Goal: Task Accomplishment & Management: Manage account settings

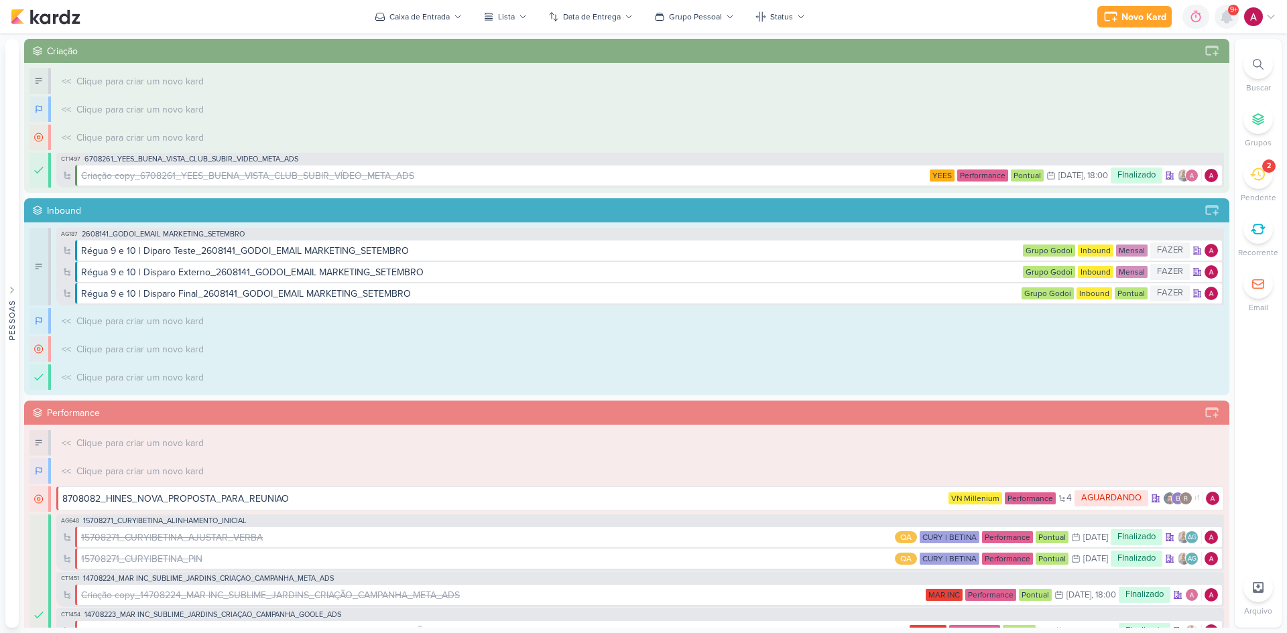
click at [1233, 18] on icon at bounding box center [1226, 17] width 16 height 16
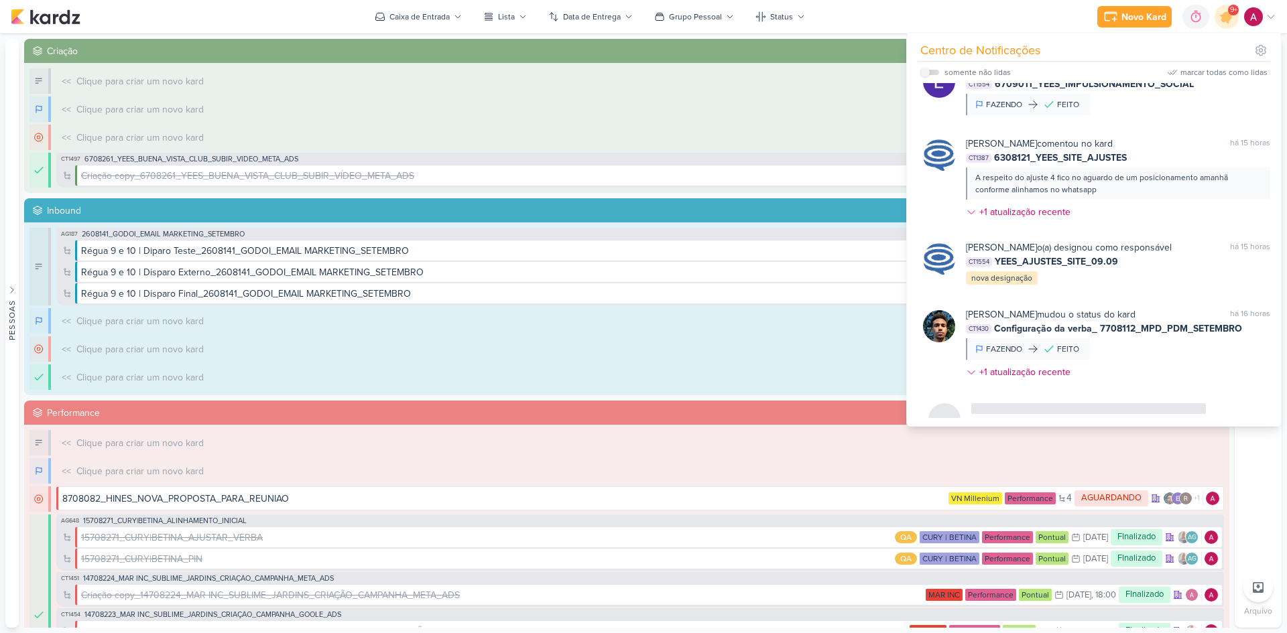
scroll to position [1166, 0]
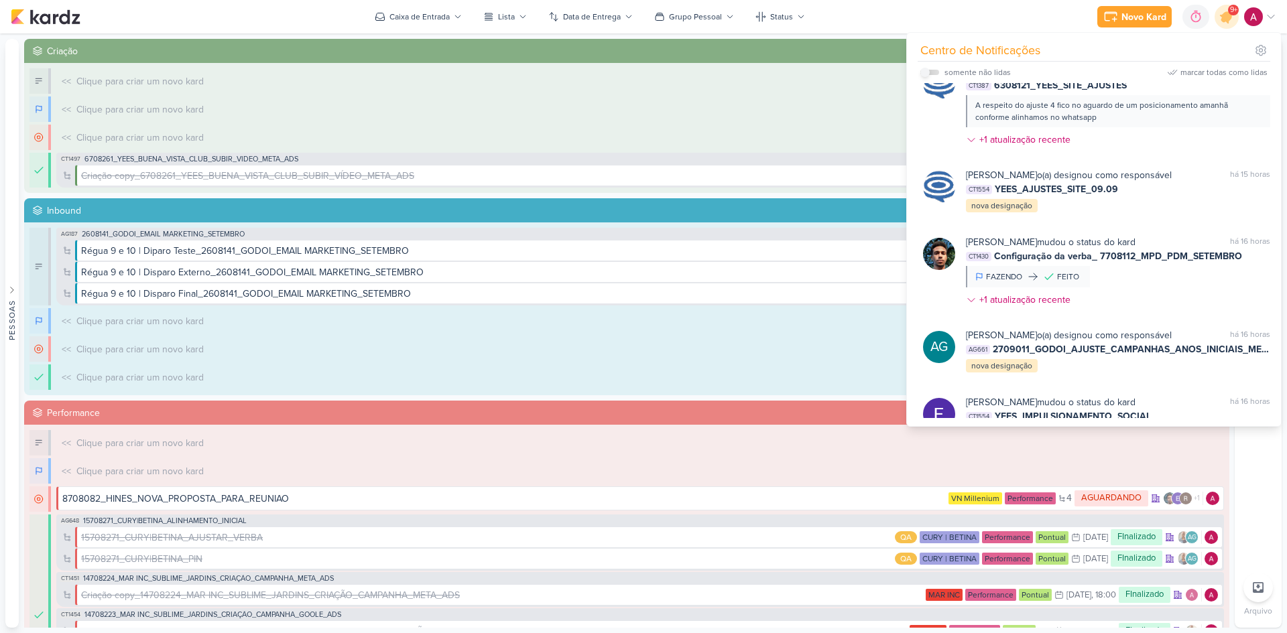
click at [926, 70] on input "checkbox" at bounding box center [924, 72] width 9 height 9
checkbox input "true"
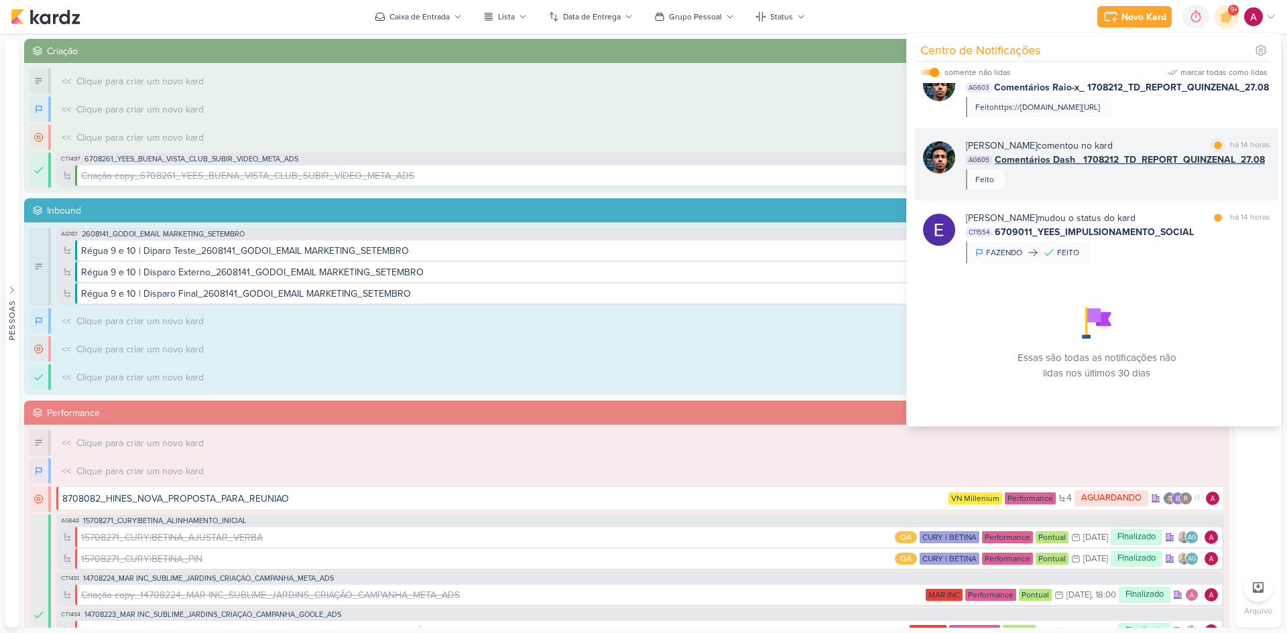
scroll to position [960, 0]
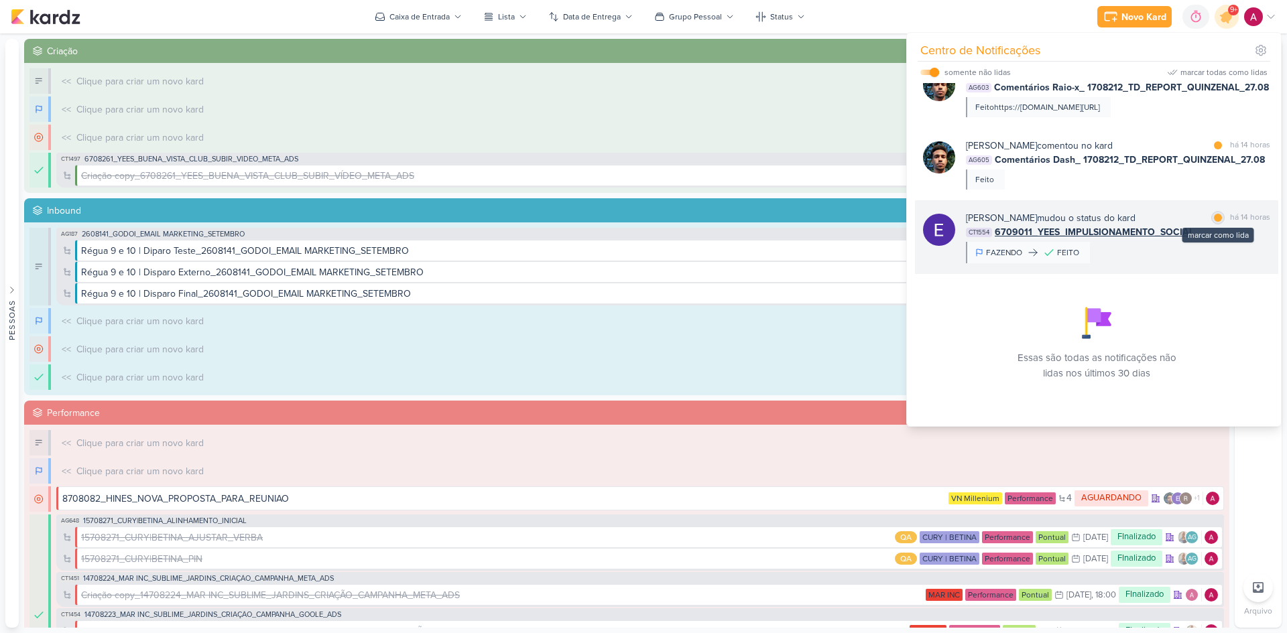
click at [1211, 222] on div "marcar como lida" at bounding box center [1217, 217] width 13 height 13
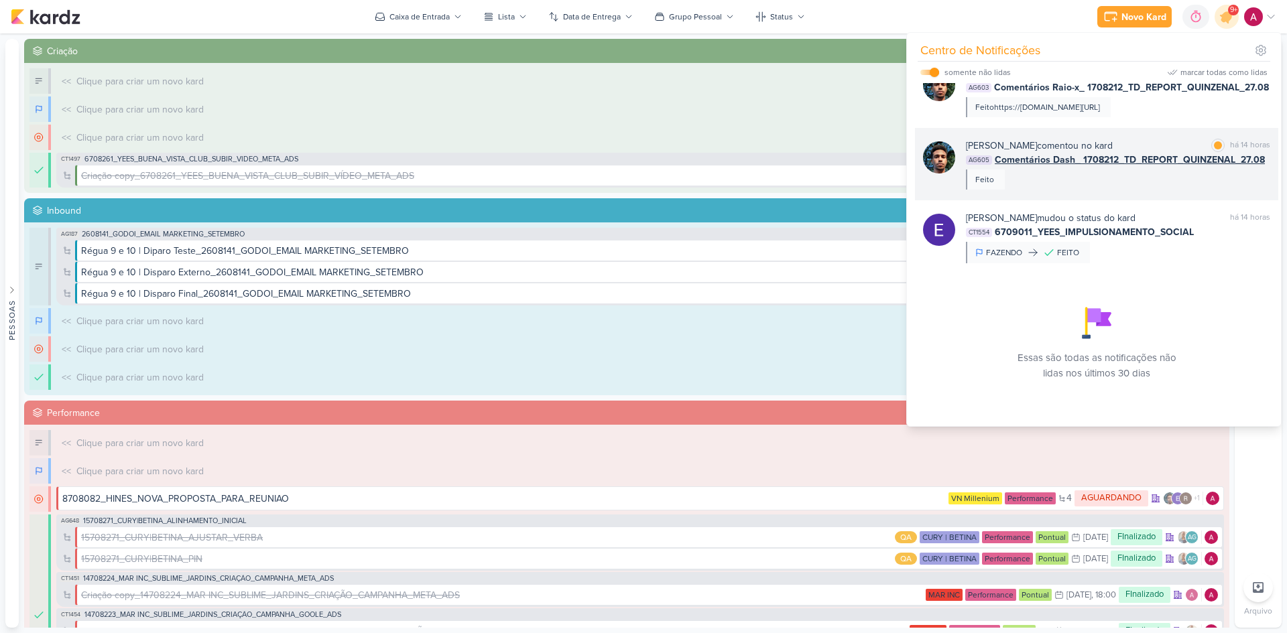
click at [1140, 184] on div "[PERSON_NAME] comentou no kard marcar como lida há 14 horas AG605 Comentários D…" at bounding box center [1118, 164] width 304 height 51
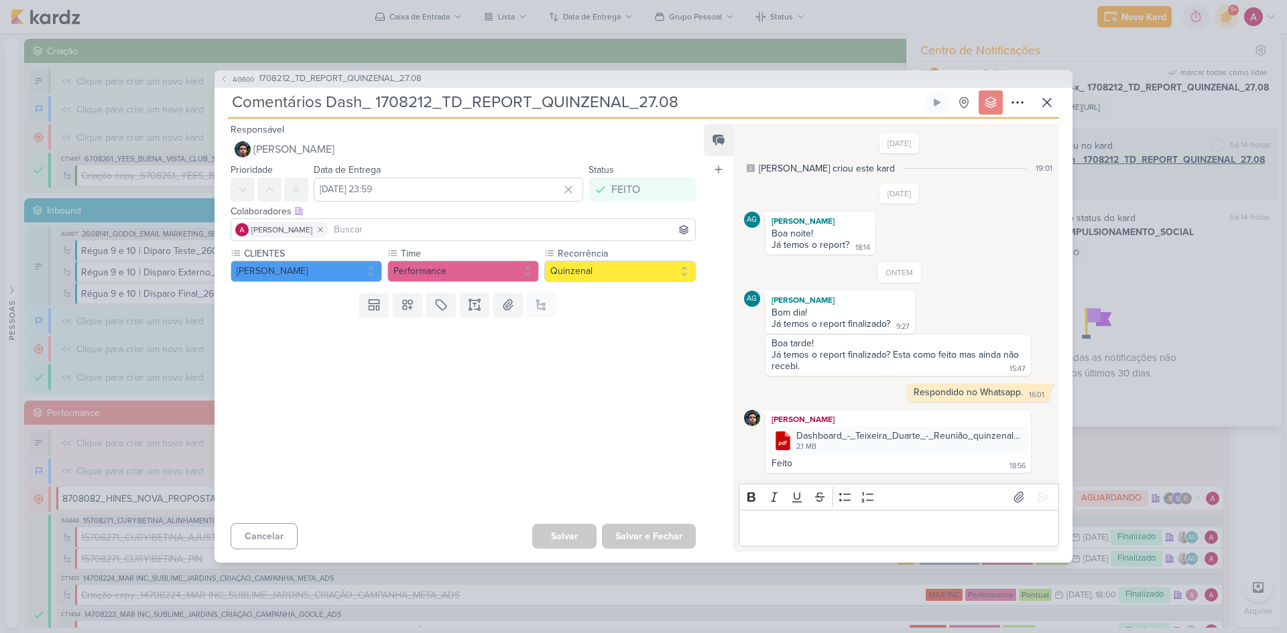
click at [1140, 184] on div "AG600 1708212_TD_REPORT_QUINZENAL_27.08 Comentários Dash_ 1708212_TD_REPORT_QUI…" at bounding box center [643, 316] width 1287 height 633
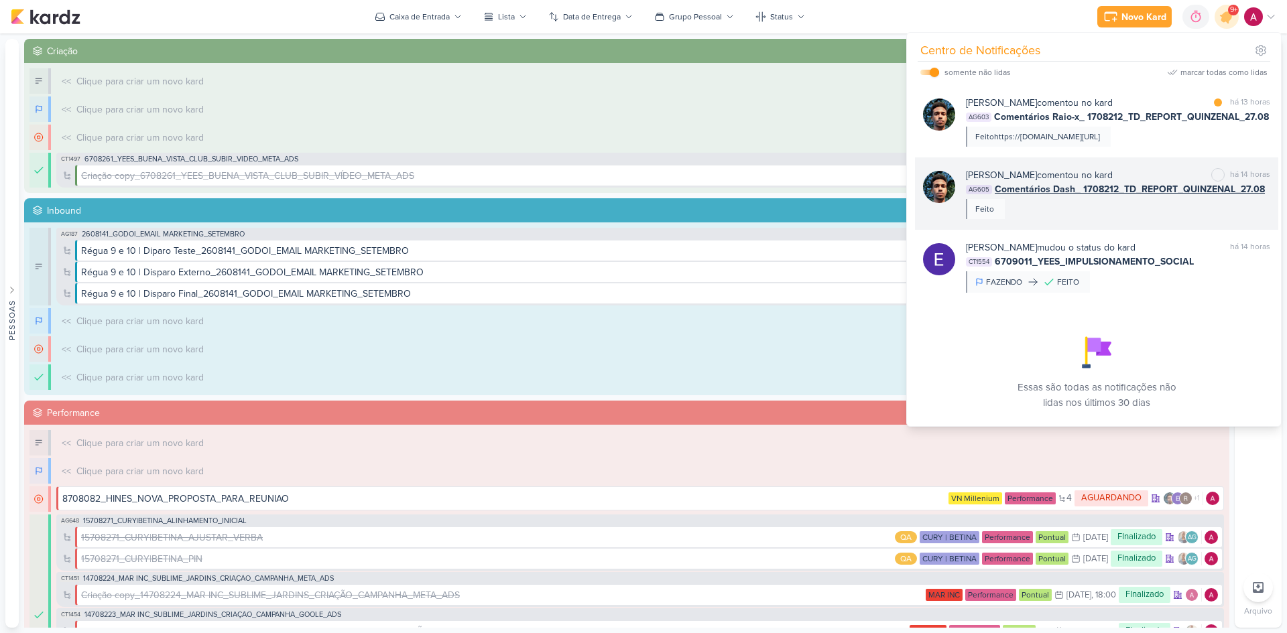
scroll to position [893, 0]
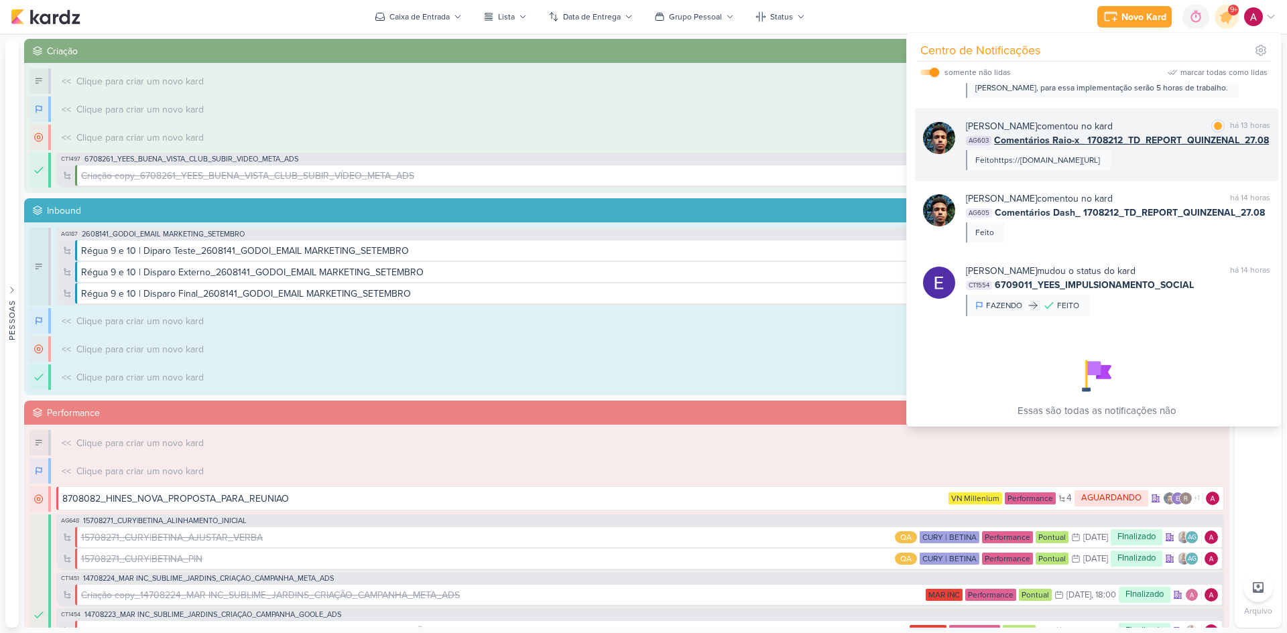
click at [1135, 181] on div "[PERSON_NAME] comentou no kard marcar como lida há 13 horas AG603 Comentários R…" at bounding box center [1096, 145] width 363 height 72
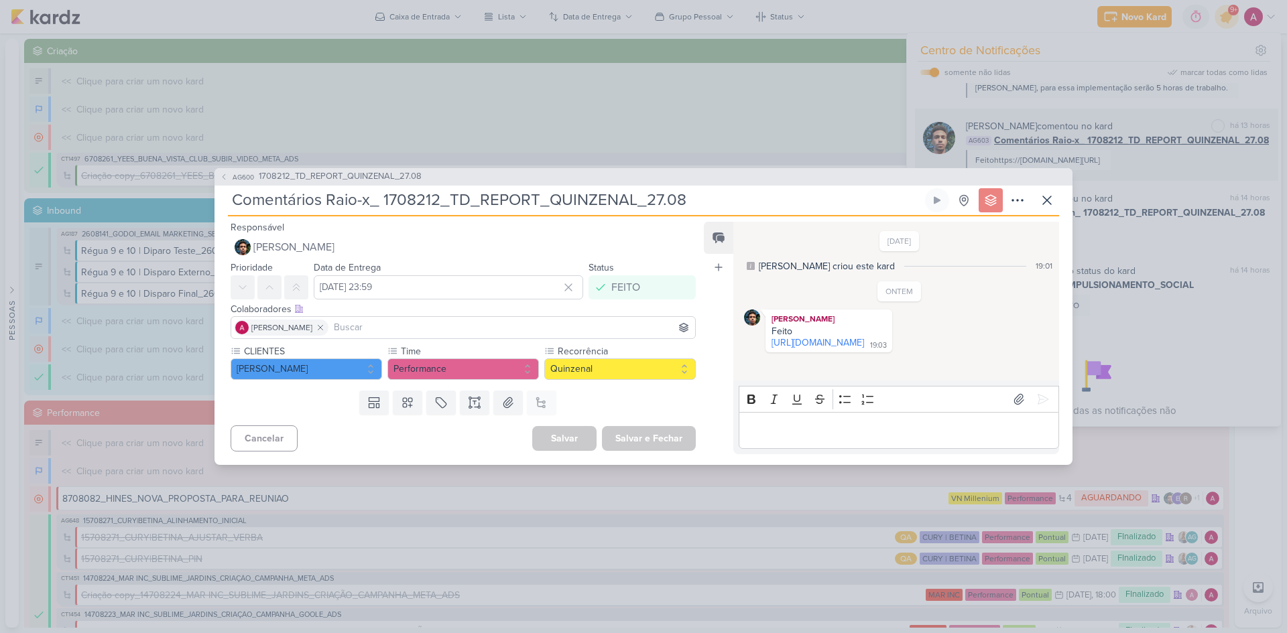
click at [1135, 189] on div "AG600 1708212_TD_REPORT_QUINZENAL_27.08 Comentários Raio-x_ 1708212_TD_REPORT_Q…" at bounding box center [643, 316] width 1287 height 633
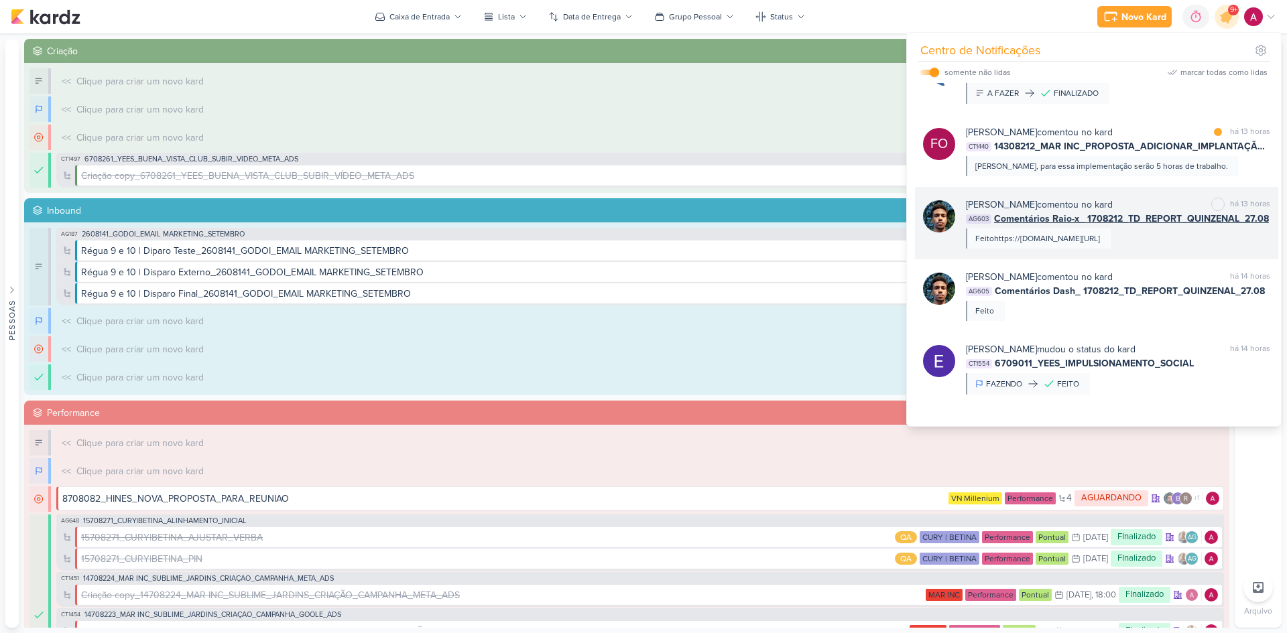
scroll to position [759, 0]
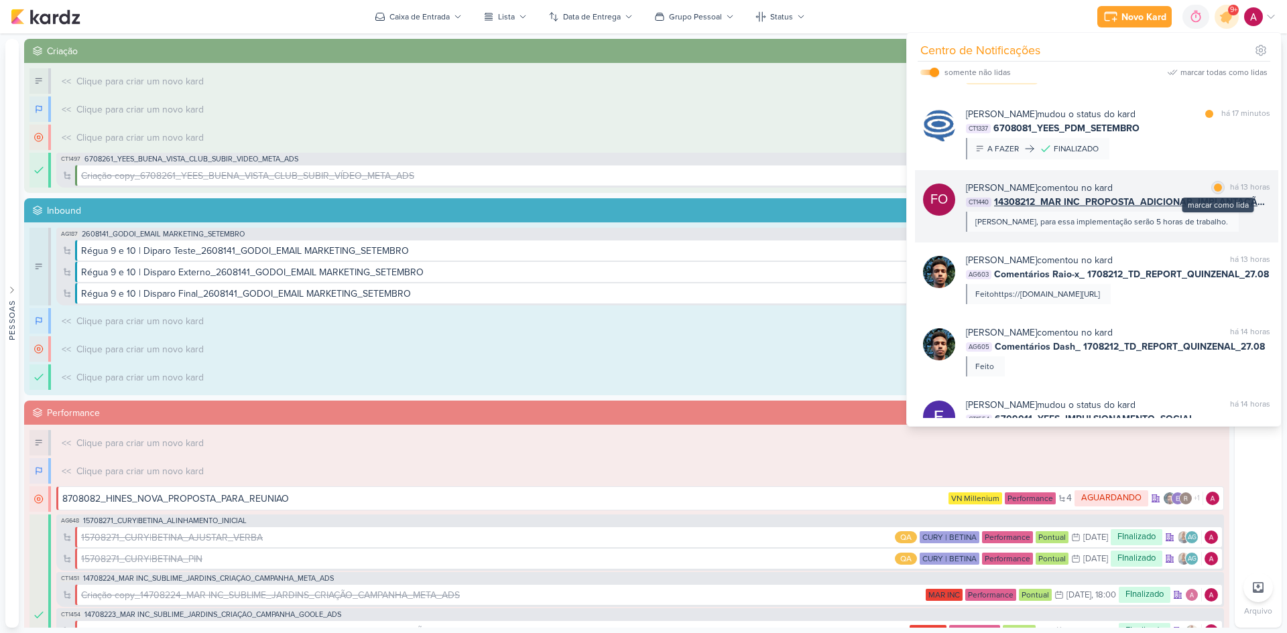
click at [1213, 192] on div at bounding box center [1217, 188] width 8 height 8
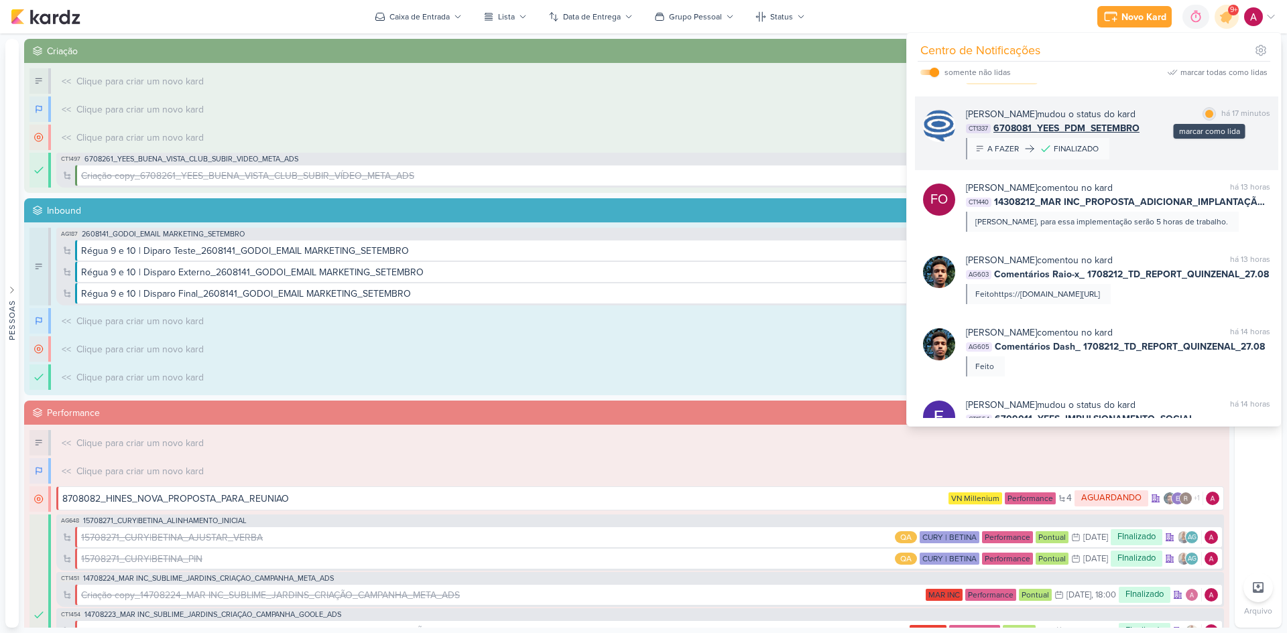
click at [1207, 115] on div at bounding box center [1209, 114] width 8 height 8
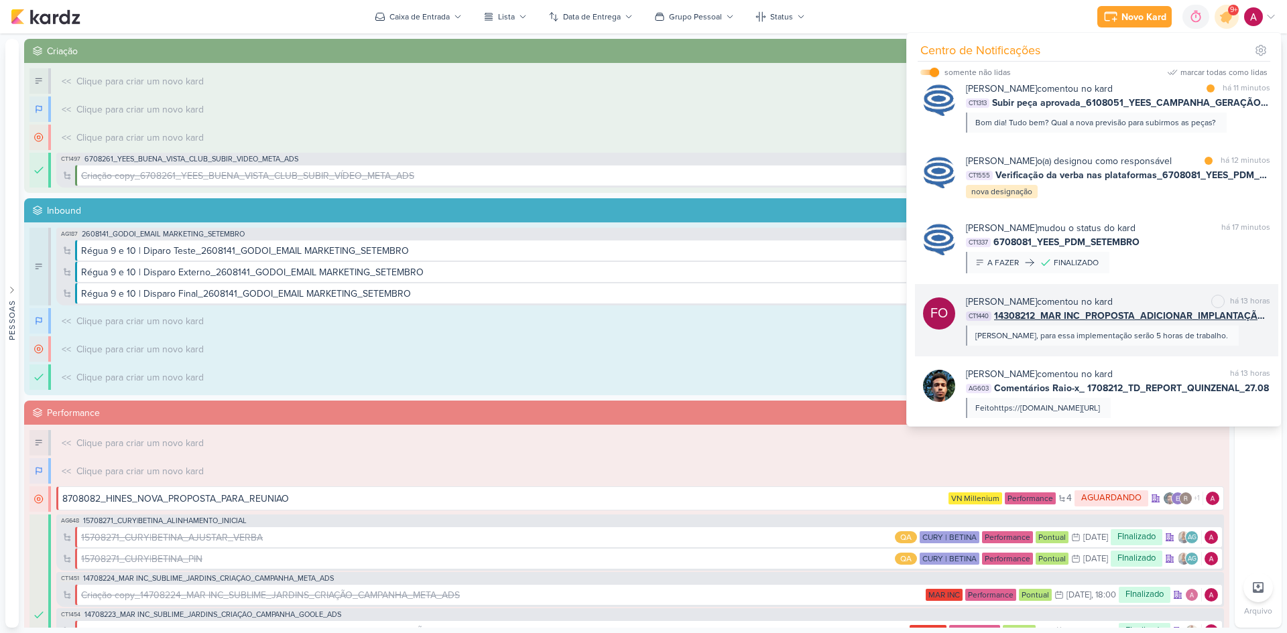
scroll to position [624, 0]
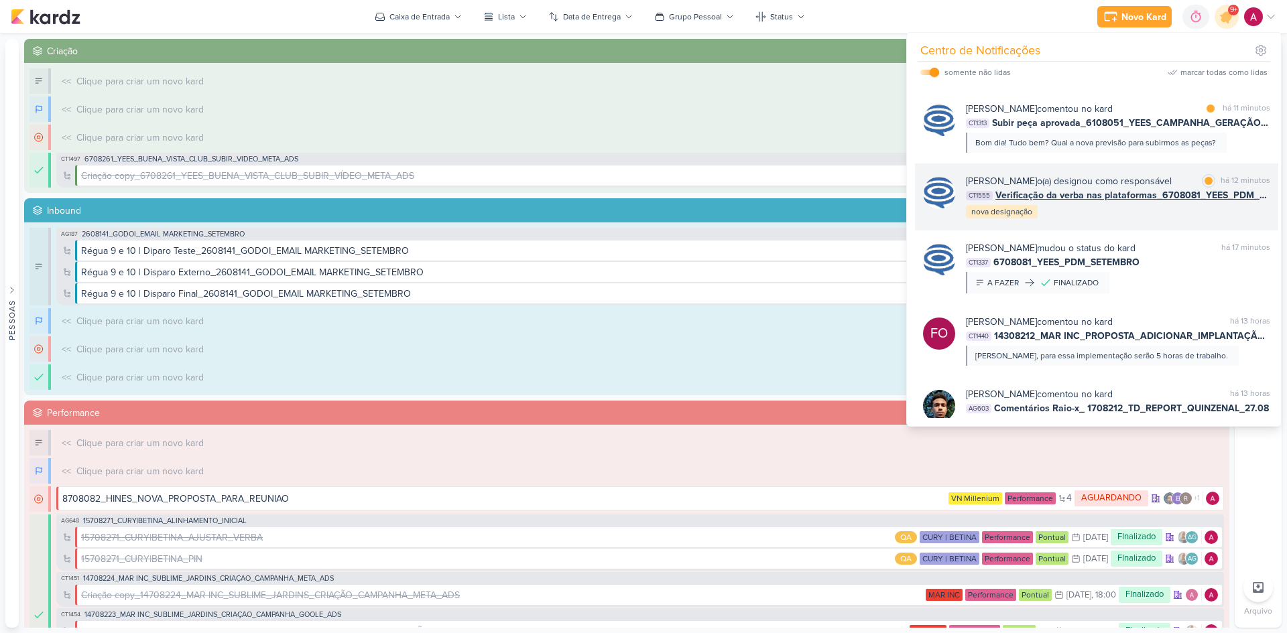
click at [1166, 214] on div "[PERSON_NAME] o(a) designou como responsável marcar como lida há 12 minutos CT1…" at bounding box center [1118, 197] width 304 height 46
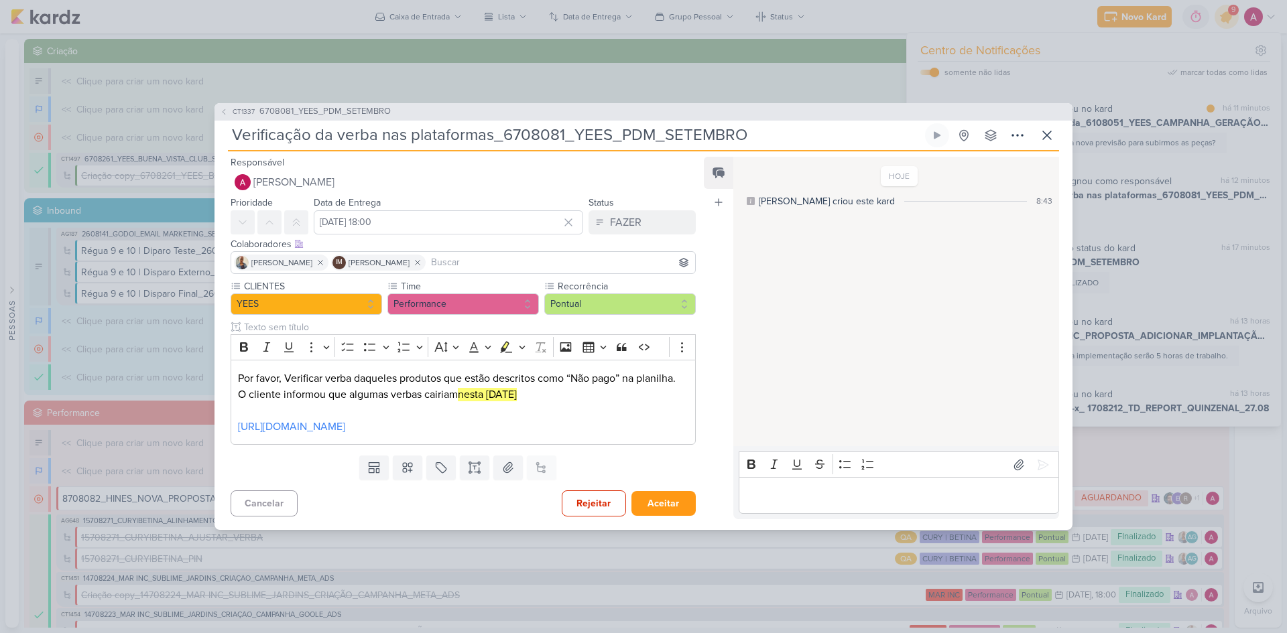
click at [459, 255] on input at bounding box center [560, 263] width 264 height 16
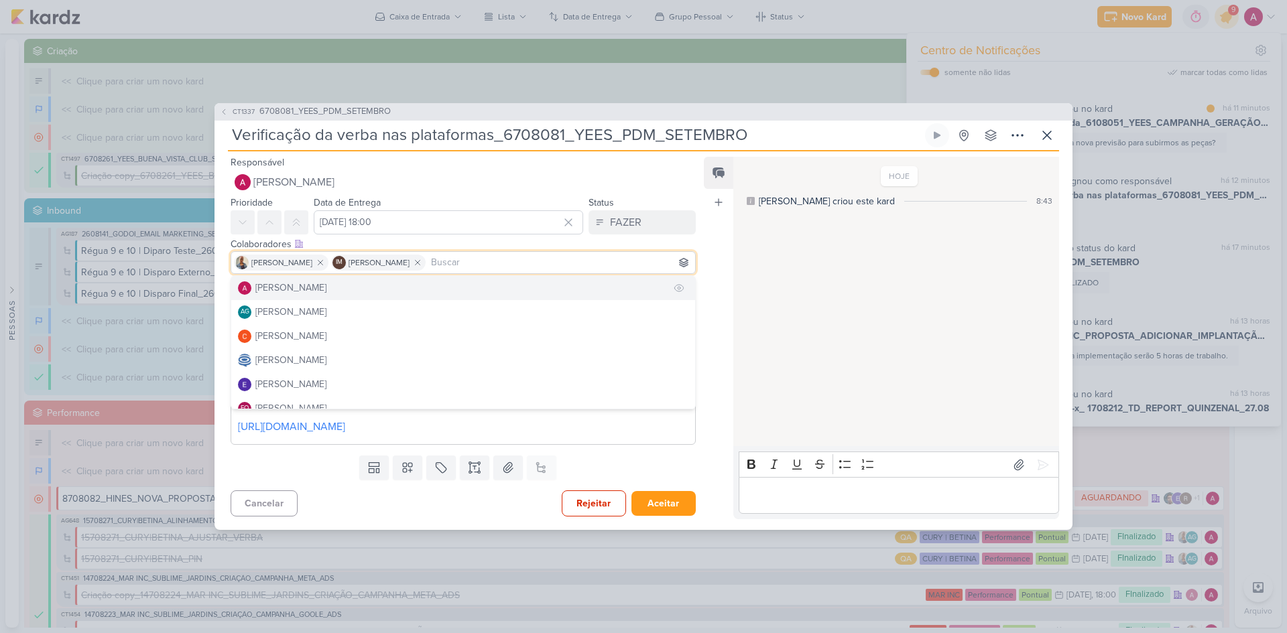
click at [407, 276] on button "[PERSON_NAME]" at bounding box center [463, 288] width 464 height 24
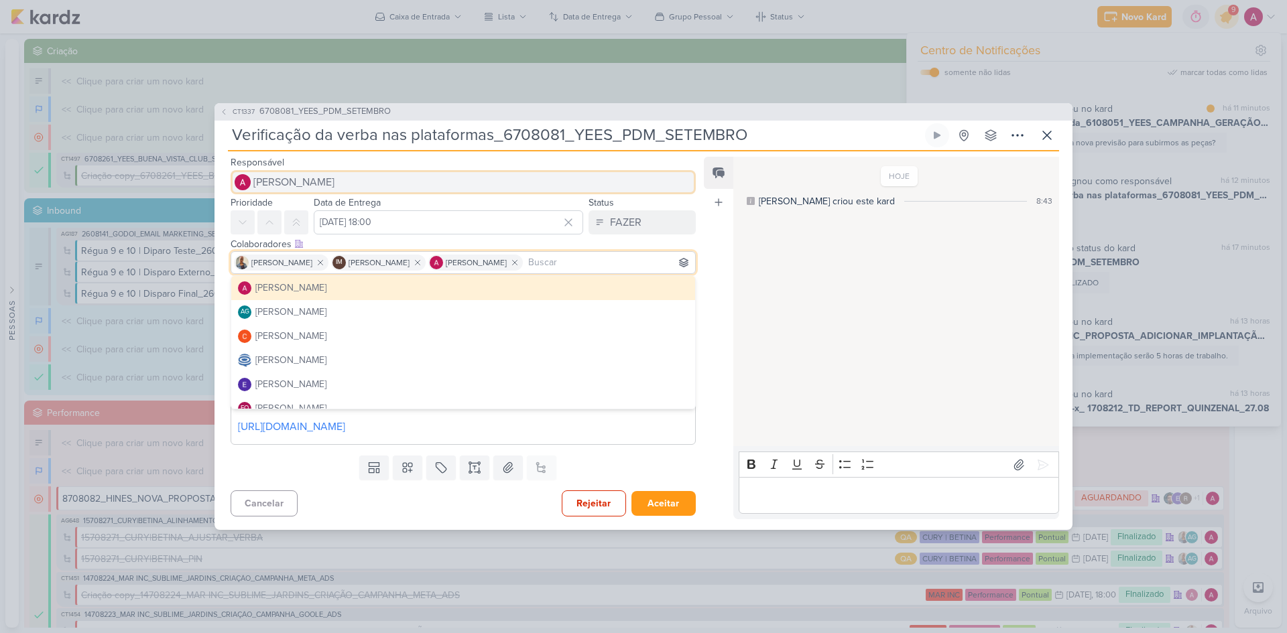
click at [289, 174] on span "[PERSON_NAME]" at bounding box center [293, 182] width 81 height 16
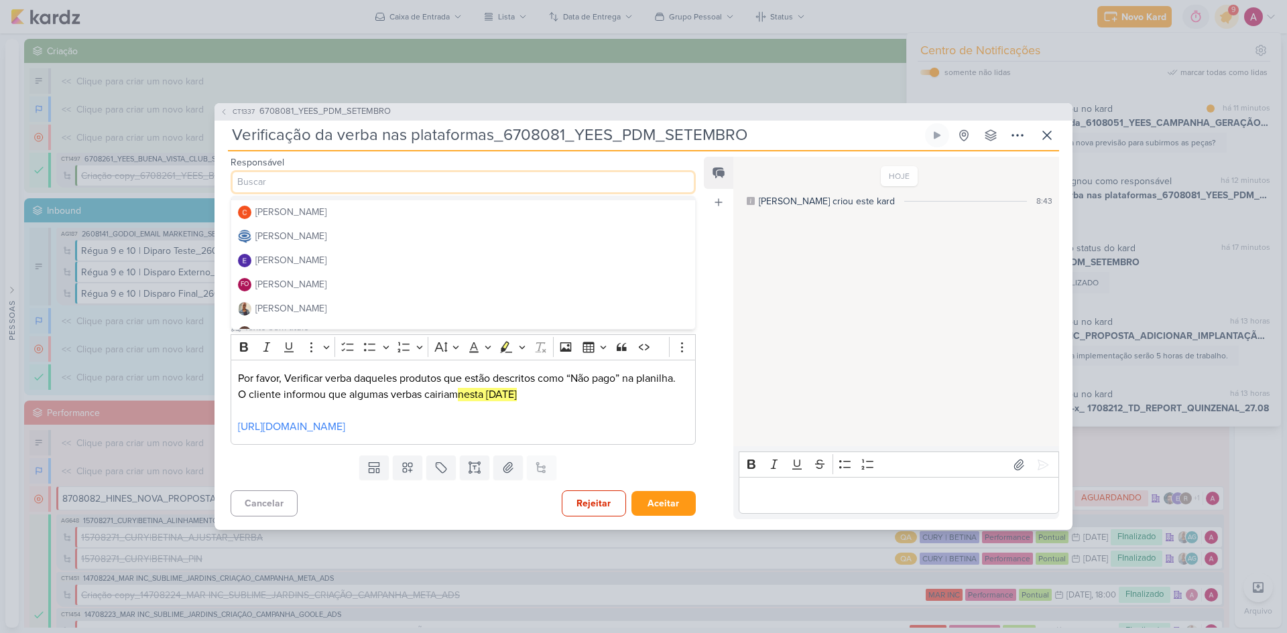
scroll to position [67, 0]
click at [326, 231] on div "[PERSON_NAME]" at bounding box center [290, 238] width 71 height 14
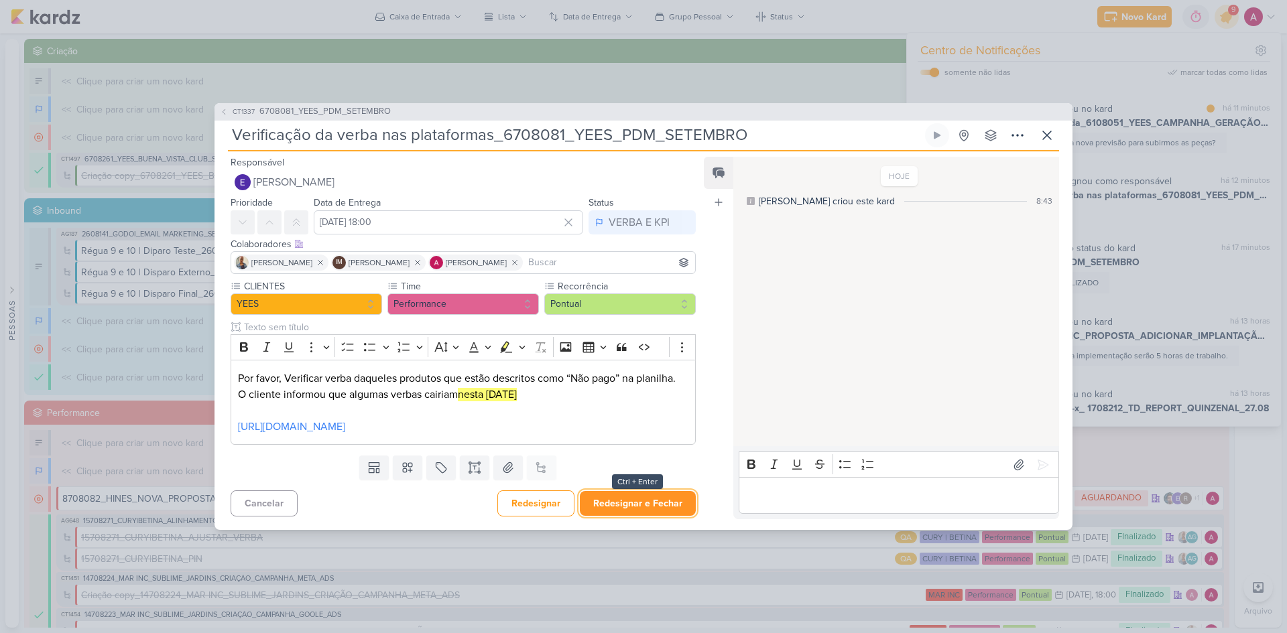
click at [645, 509] on button "Redesignar e Fechar" at bounding box center [638, 503] width 116 height 25
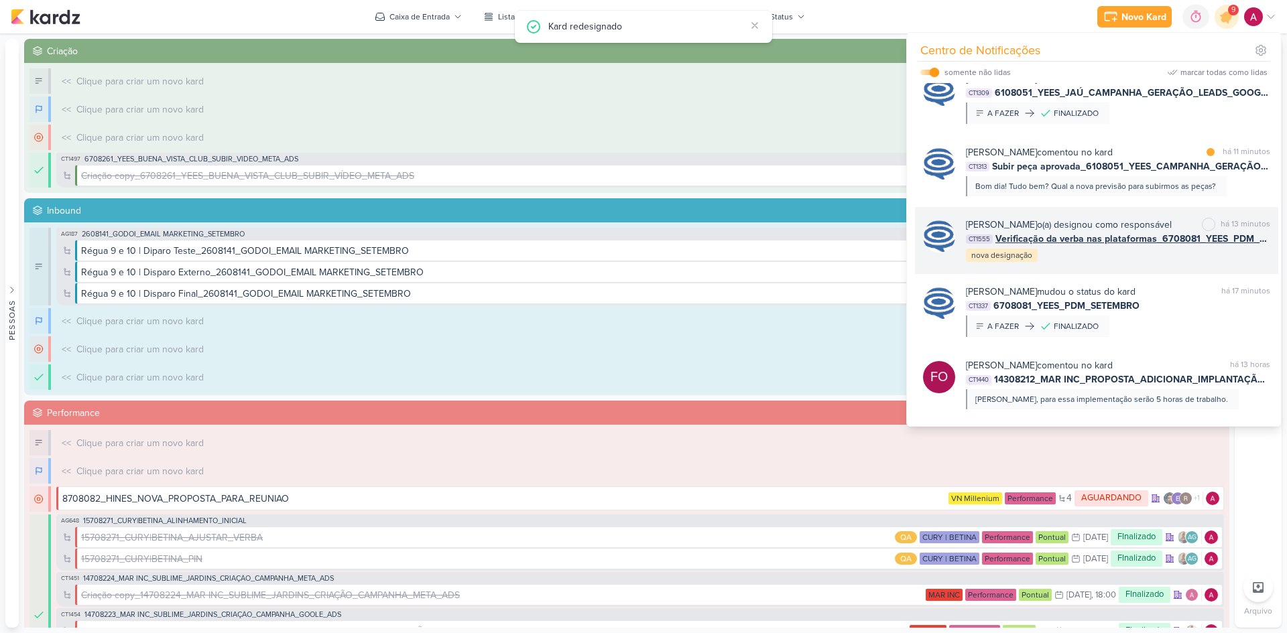
scroll to position [557, 0]
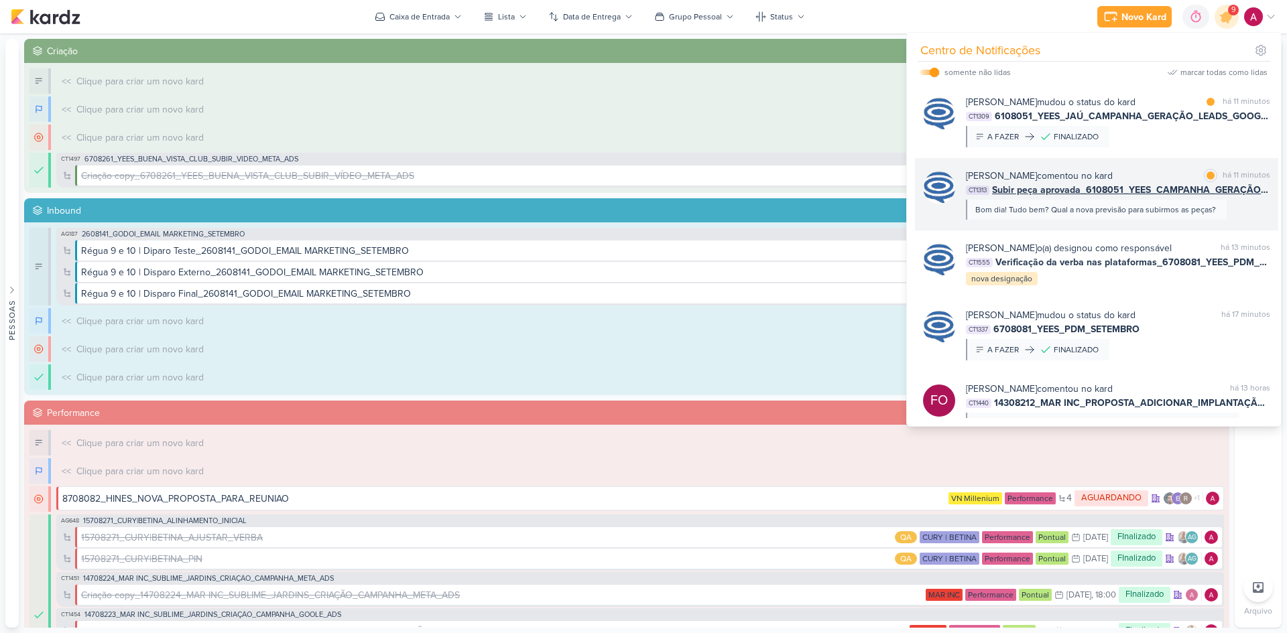
click at [1138, 211] on div "[PERSON_NAME] comentou no kard marcar como lida há 11 minutos CT1313 Subir peça…" at bounding box center [1096, 194] width 363 height 72
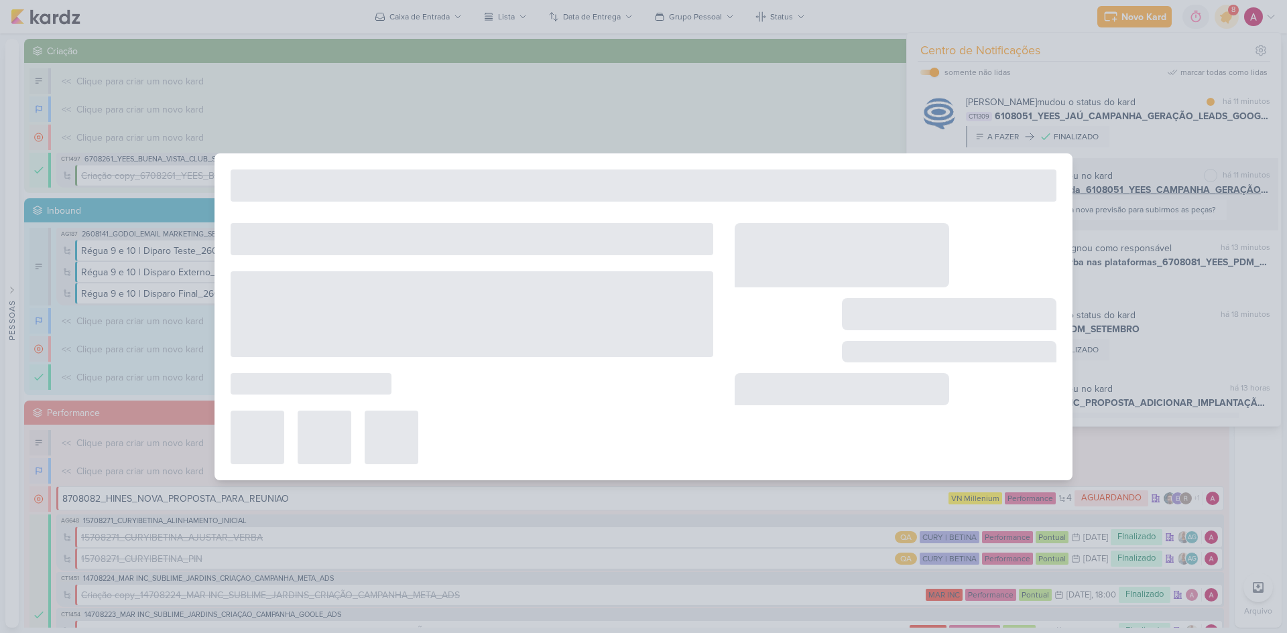
type input "Subir peça aprovada_6108051_YEES_CAMPANHA_GERAÇÃO_LEADS"
type input "[DATE] 18:00"
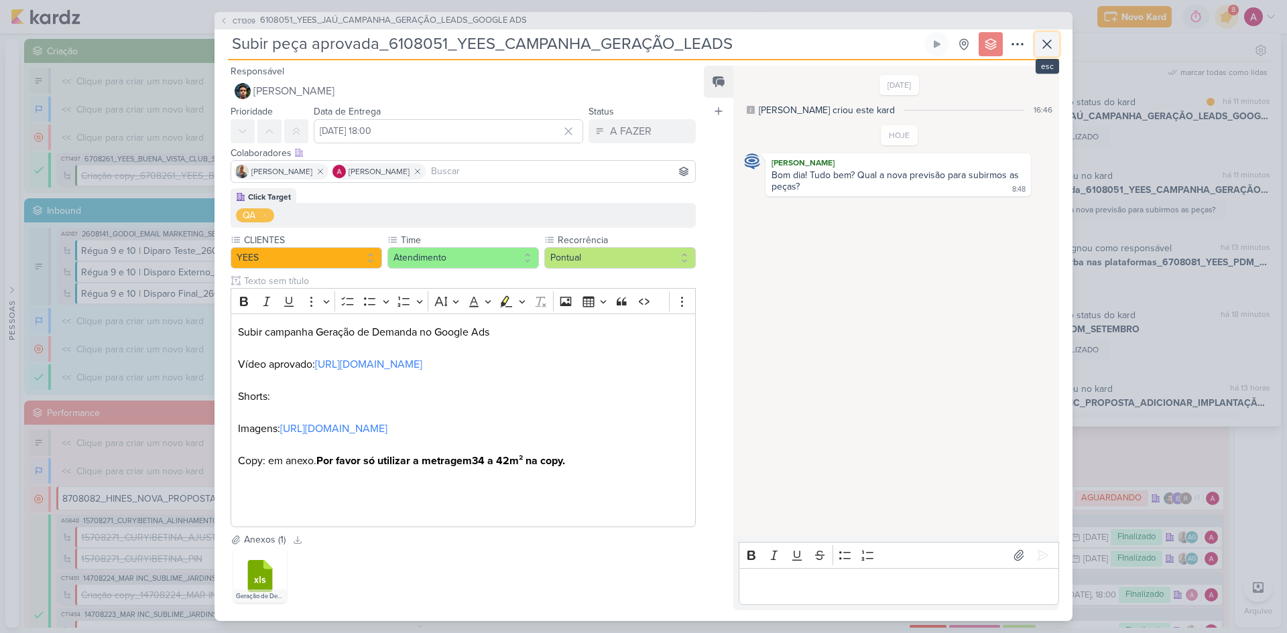
click at [1046, 41] on icon at bounding box center [1047, 44] width 16 height 16
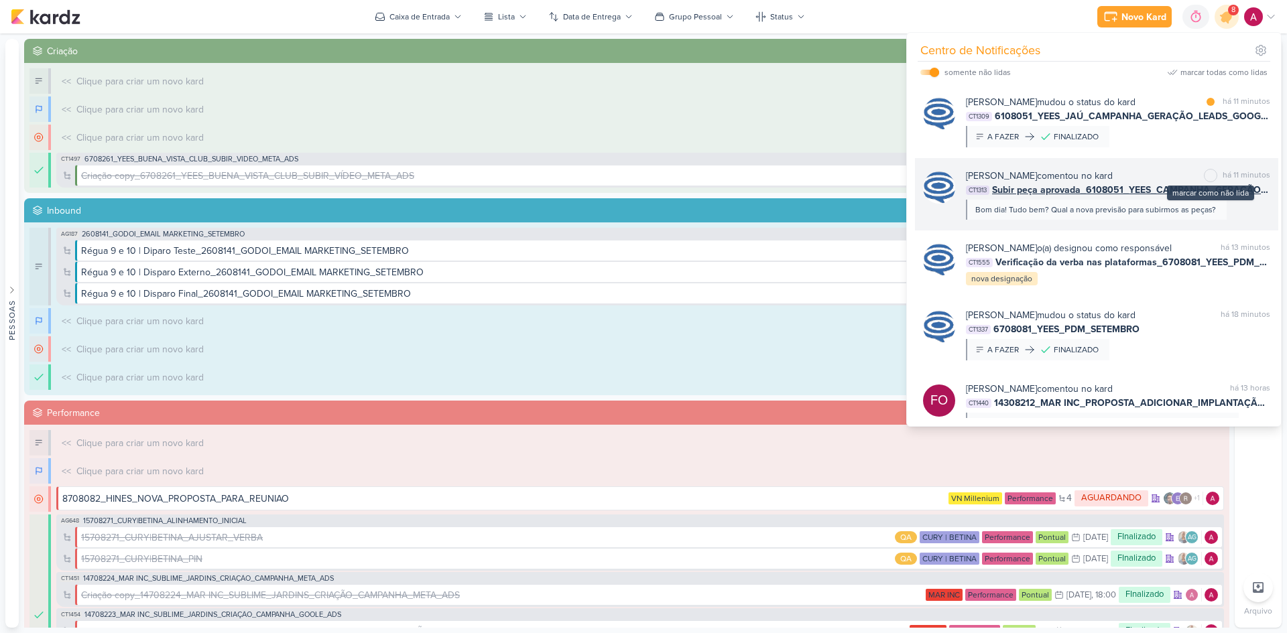
click at [1206, 172] on div at bounding box center [1210, 176] width 8 height 8
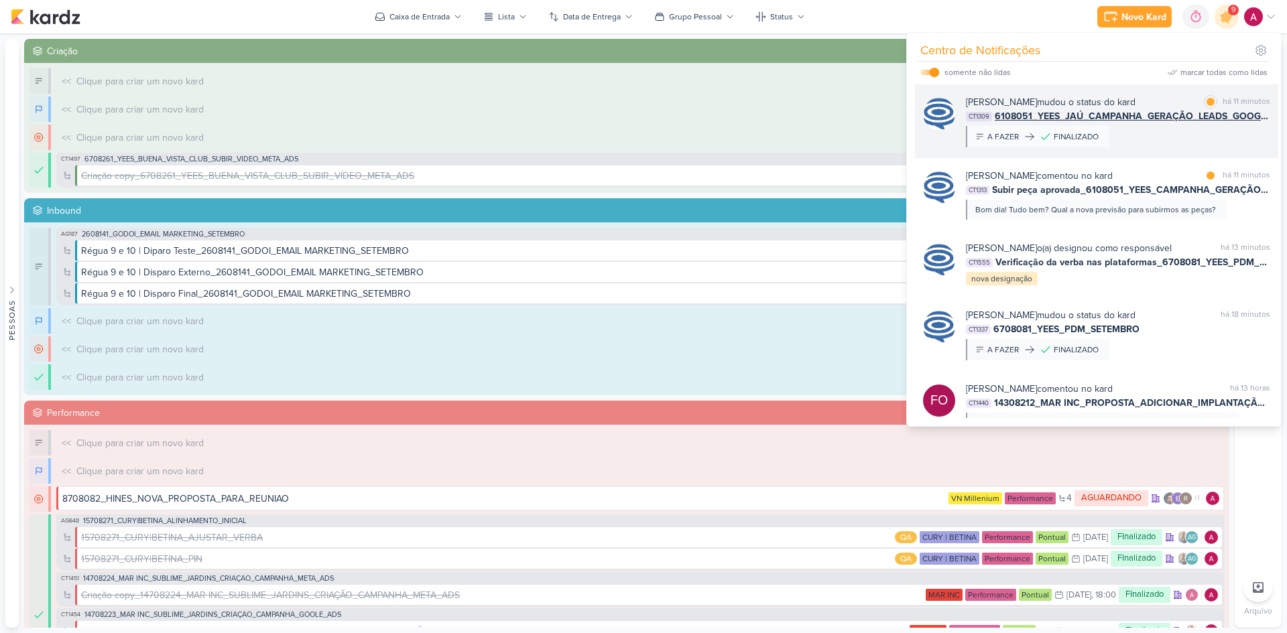
click at [1174, 130] on div "[PERSON_NAME] mudou o status do kard marcar como lida há 11 minutos CT1309 6108…" at bounding box center [1118, 121] width 304 height 52
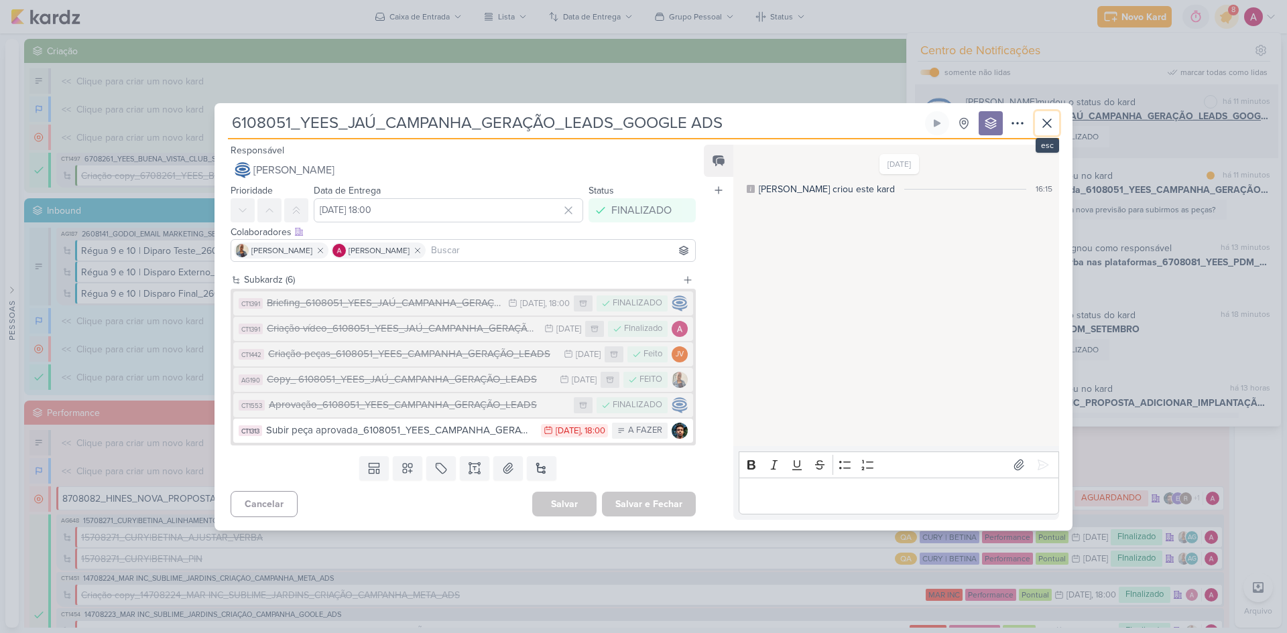
click at [1037, 131] on button at bounding box center [1047, 123] width 24 height 24
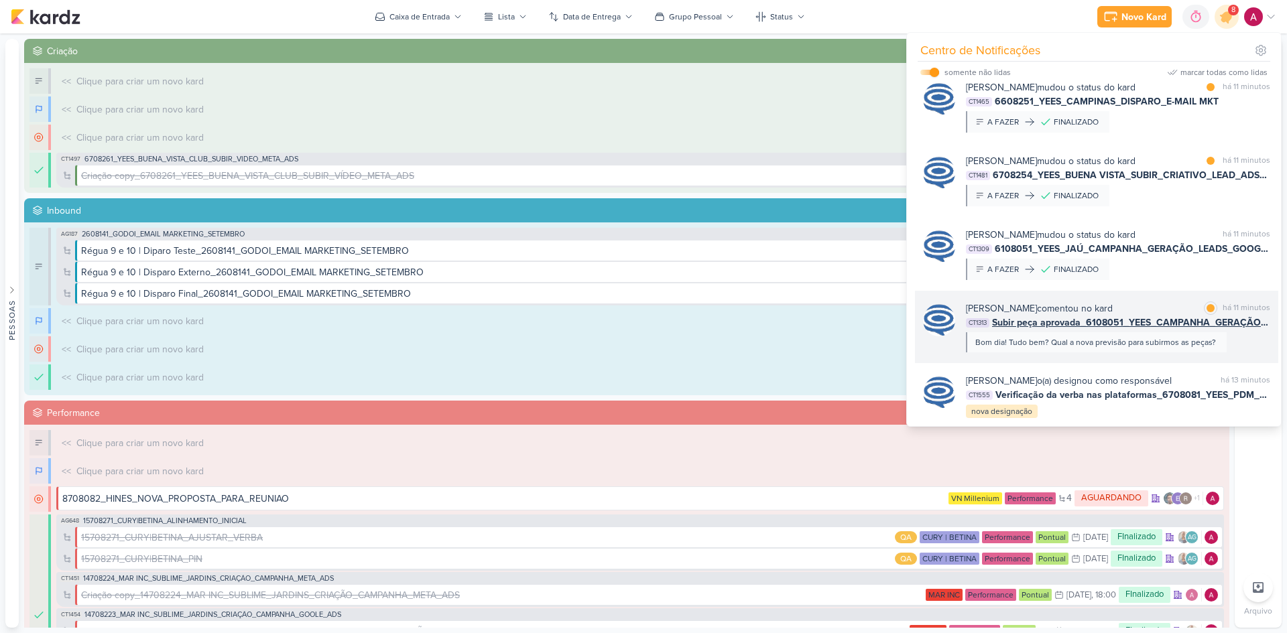
scroll to position [423, 0]
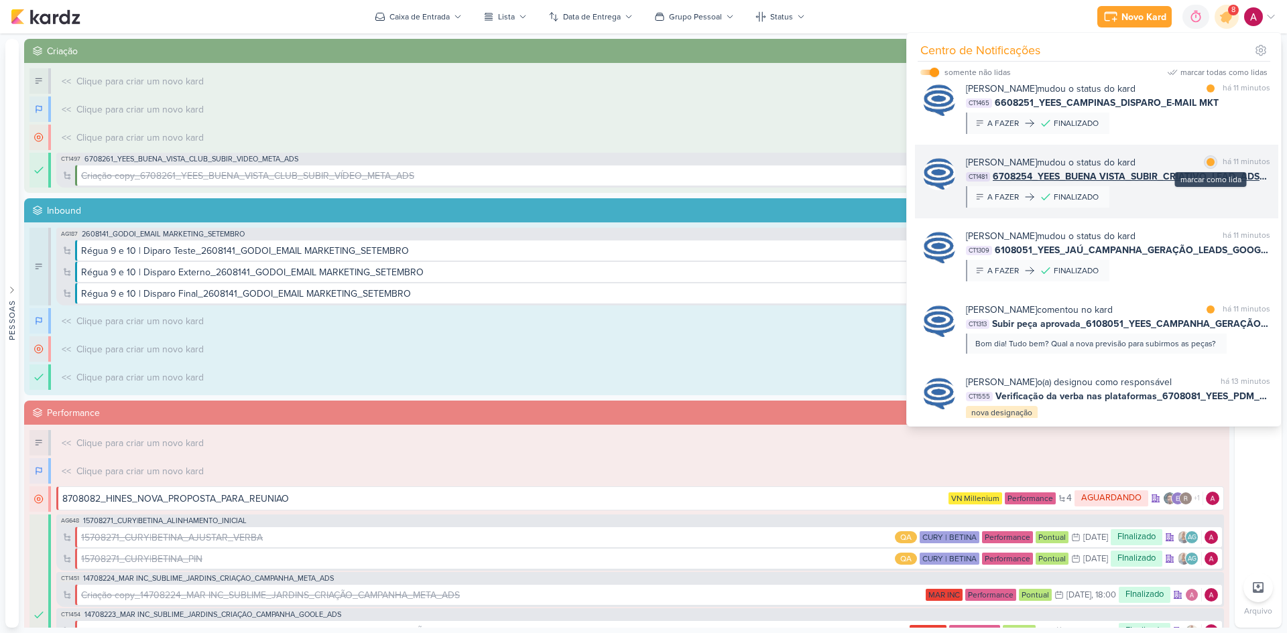
click at [1206, 158] on div at bounding box center [1210, 162] width 8 height 8
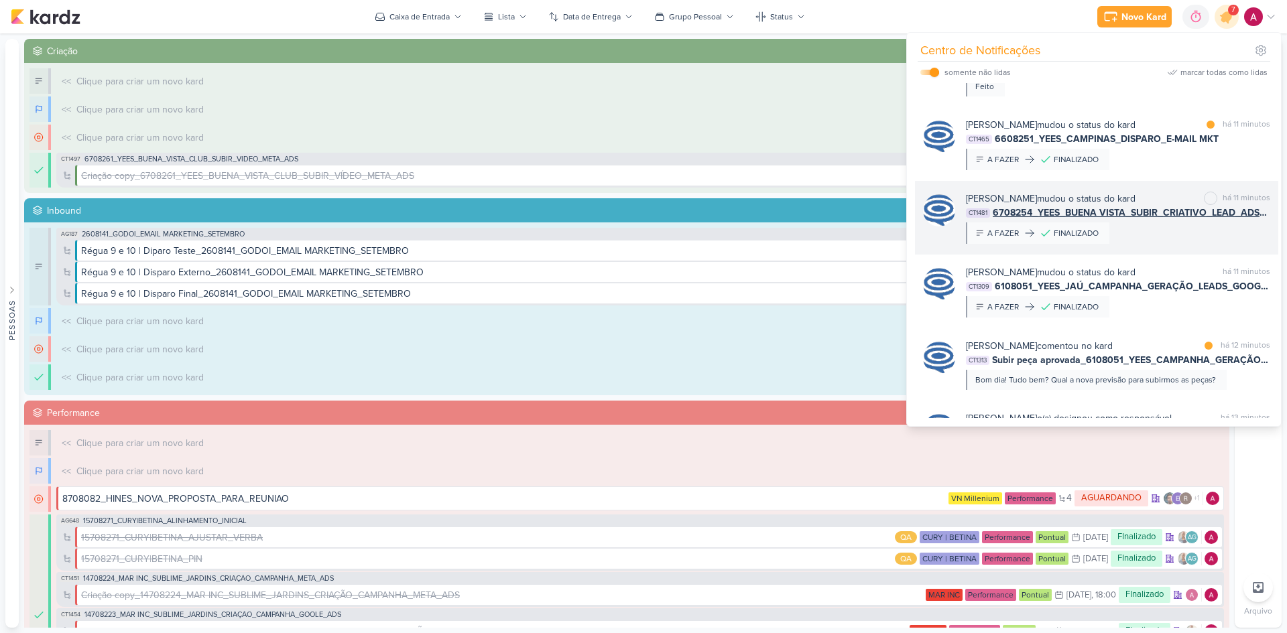
scroll to position [356, 0]
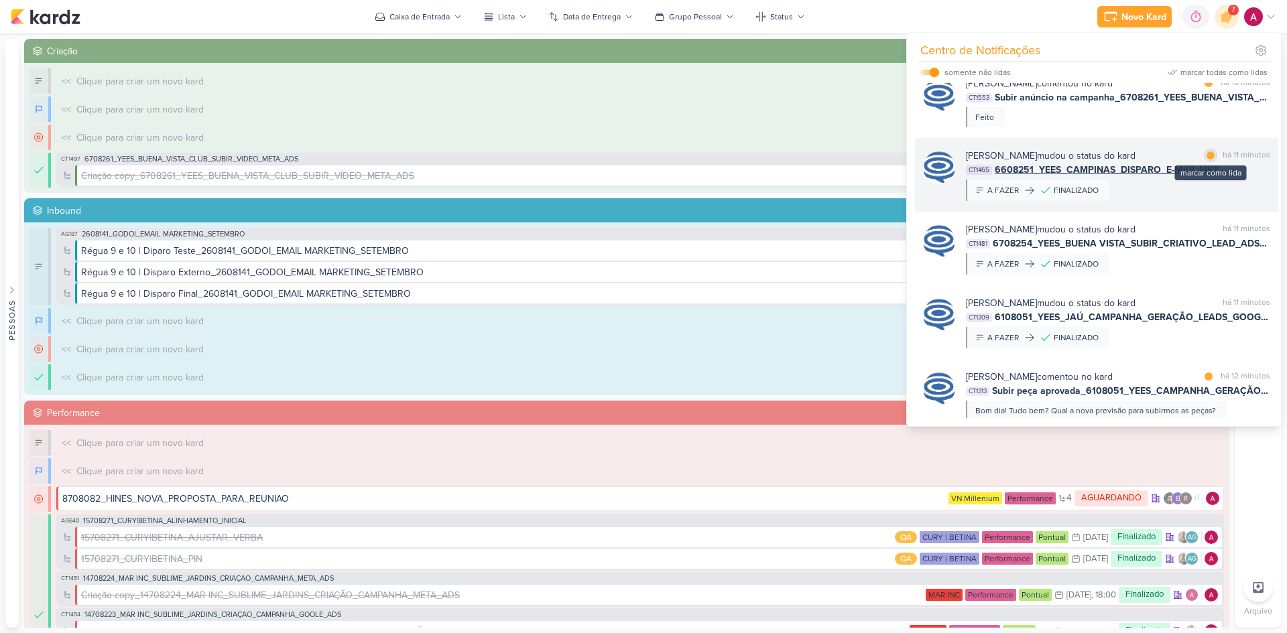
click at [1206, 151] on div at bounding box center [1210, 155] width 8 height 8
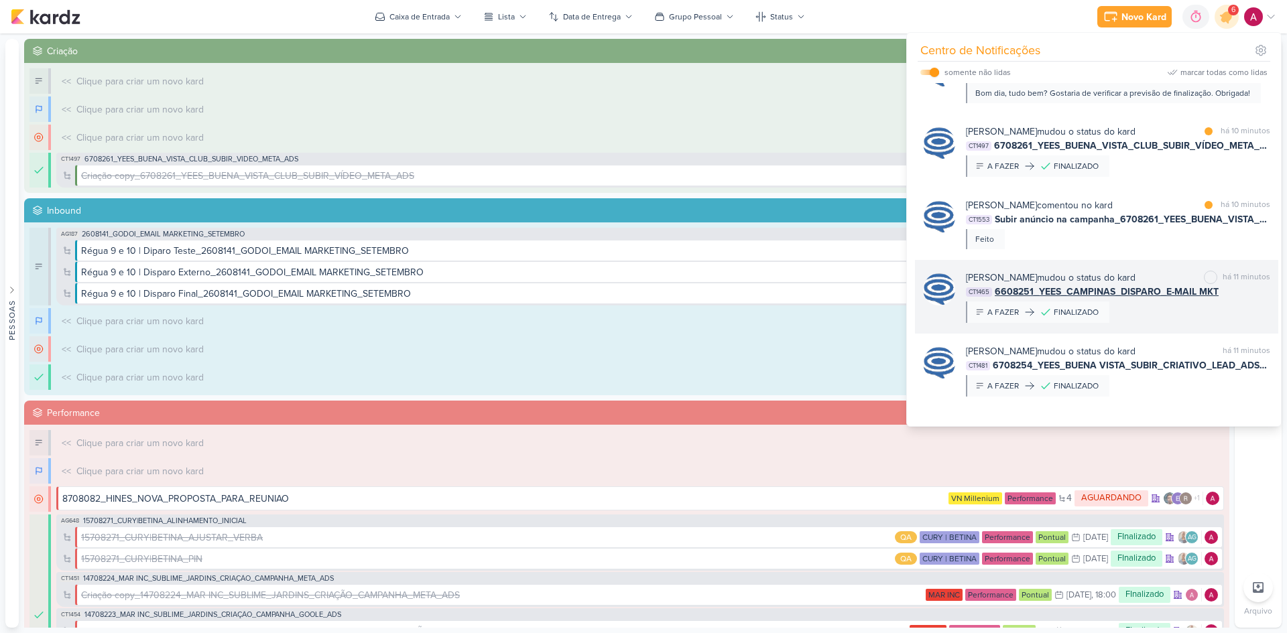
scroll to position [222, 0]
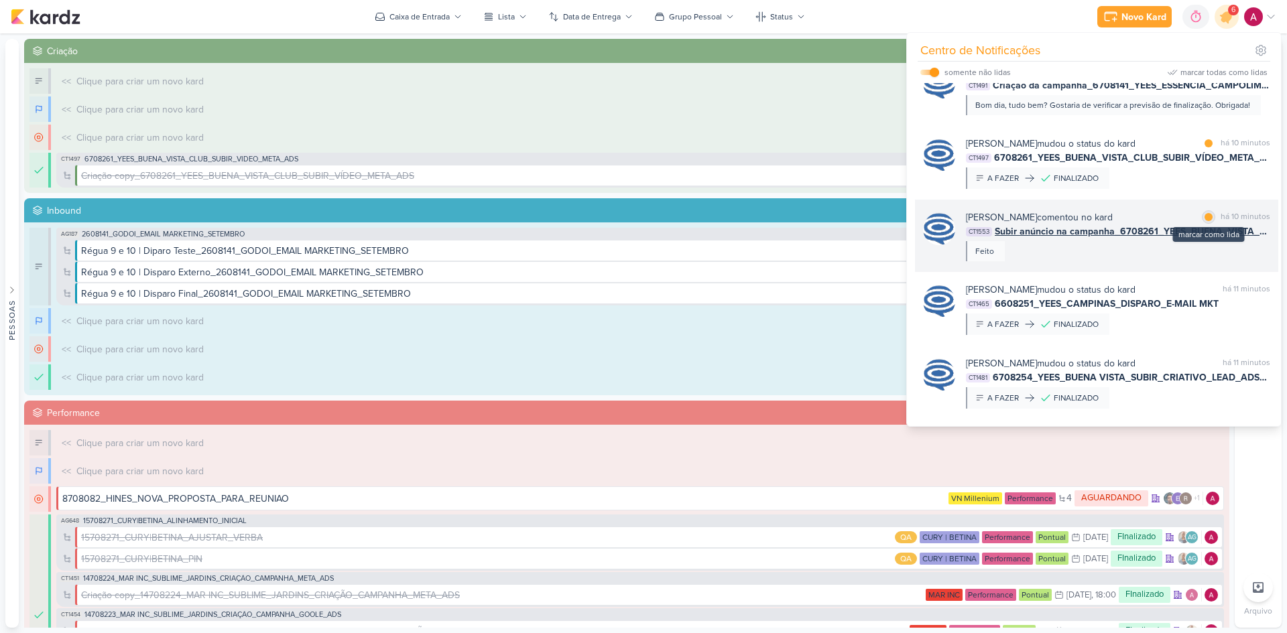
click at [1204, 213] on div at bounding box center [1208, 217] width 8 height 8
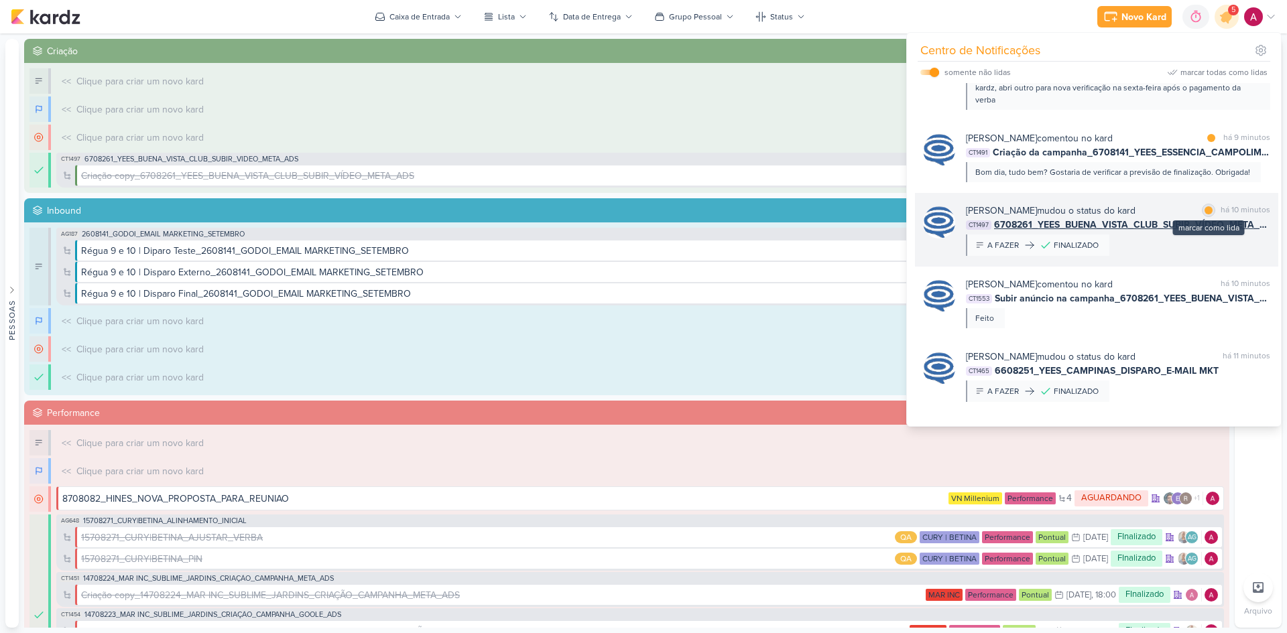
click at [1205, 206] on div at bounding box center [1208, 210] width 8 height 8
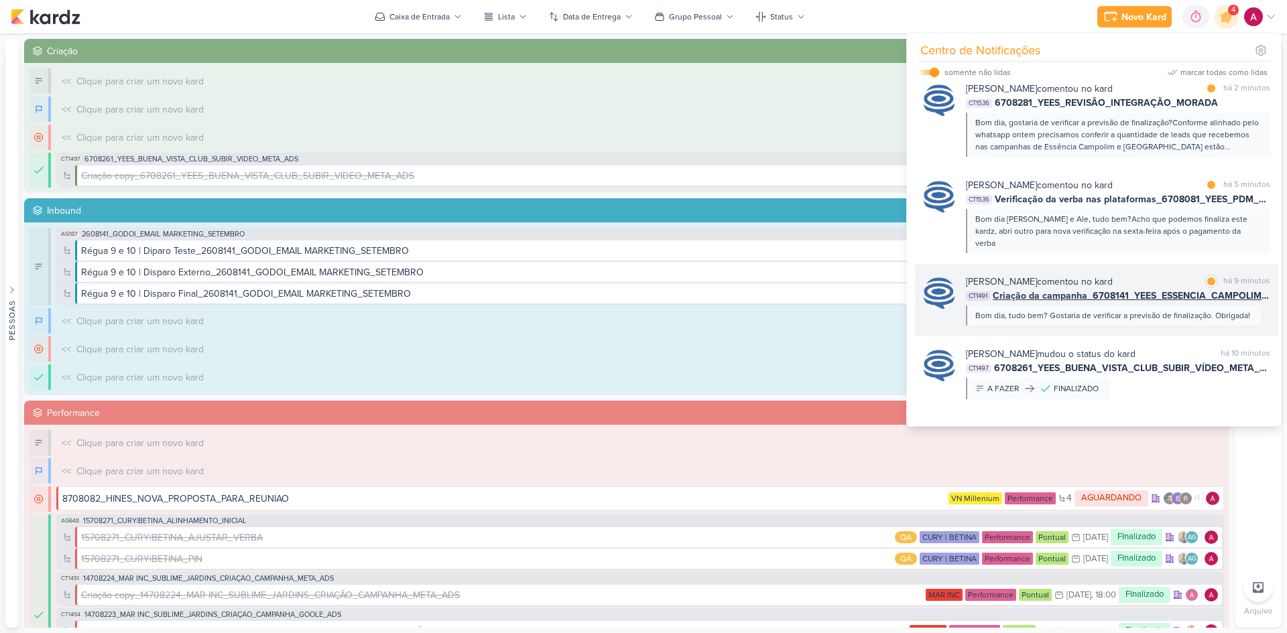
scroll to position [0, 0]
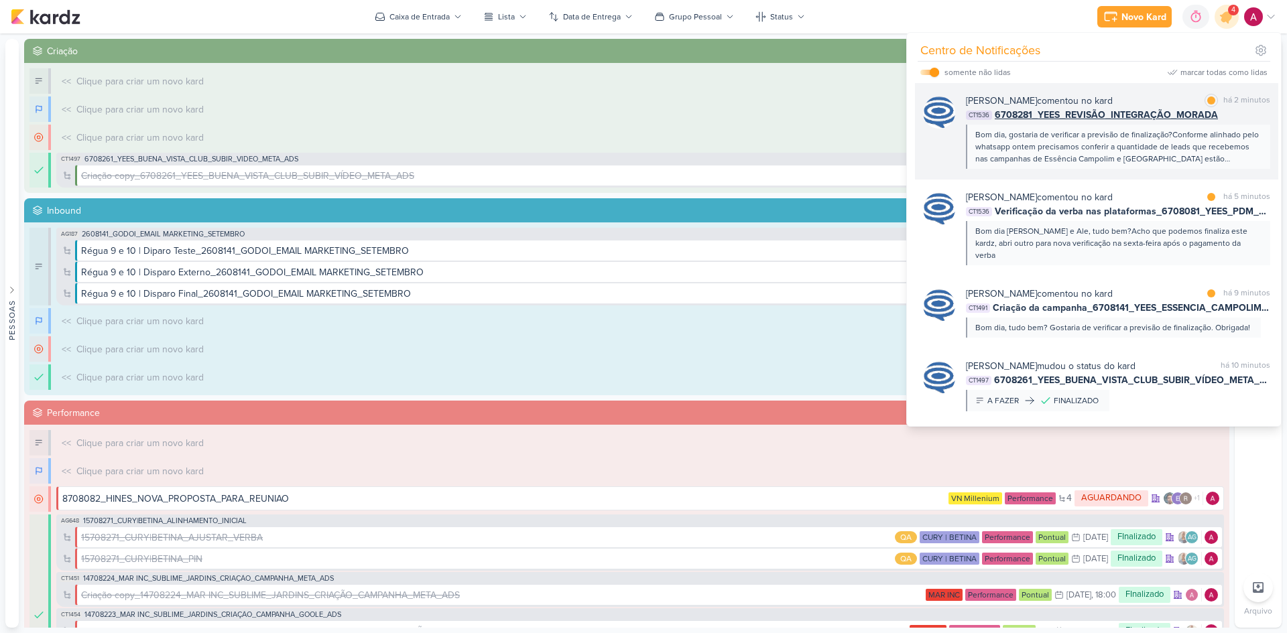
click at [1118, 172] on div "[PERSON_NAME] comentou no kard marcar como lida há 2 minutos CT1536 6708281_YEE…" at bounding box center [1096, 131] width 363 height 96
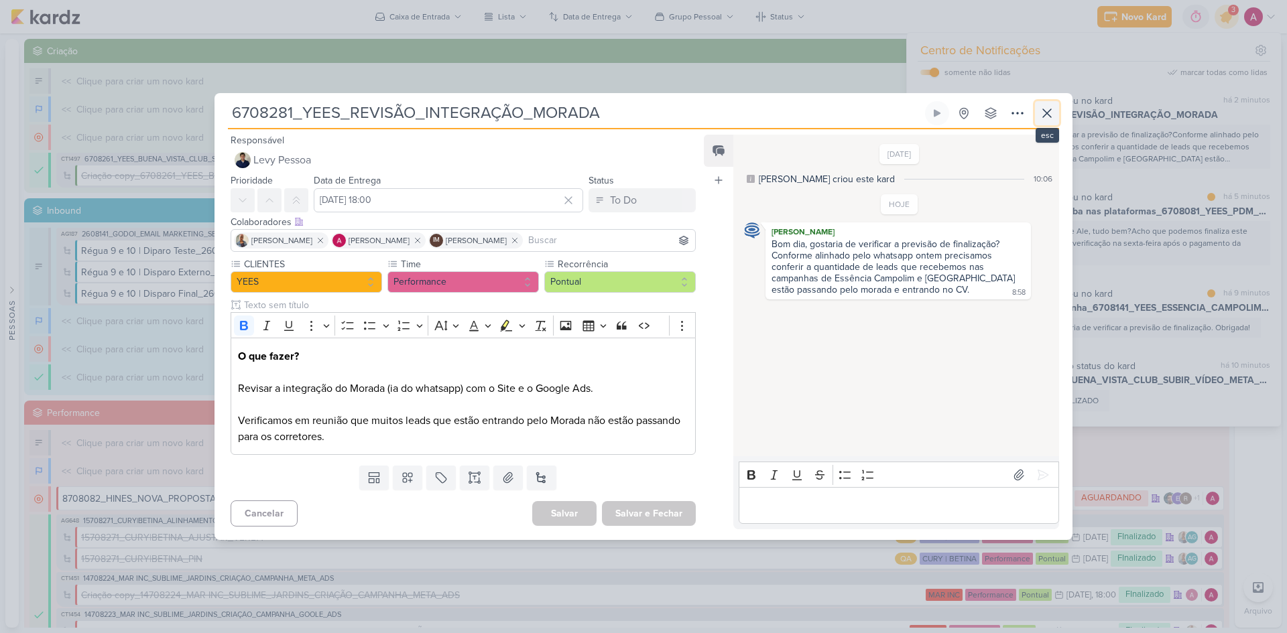
click at [1048, 117] on icon at bounding box center [1047, 113] width 16 height 16
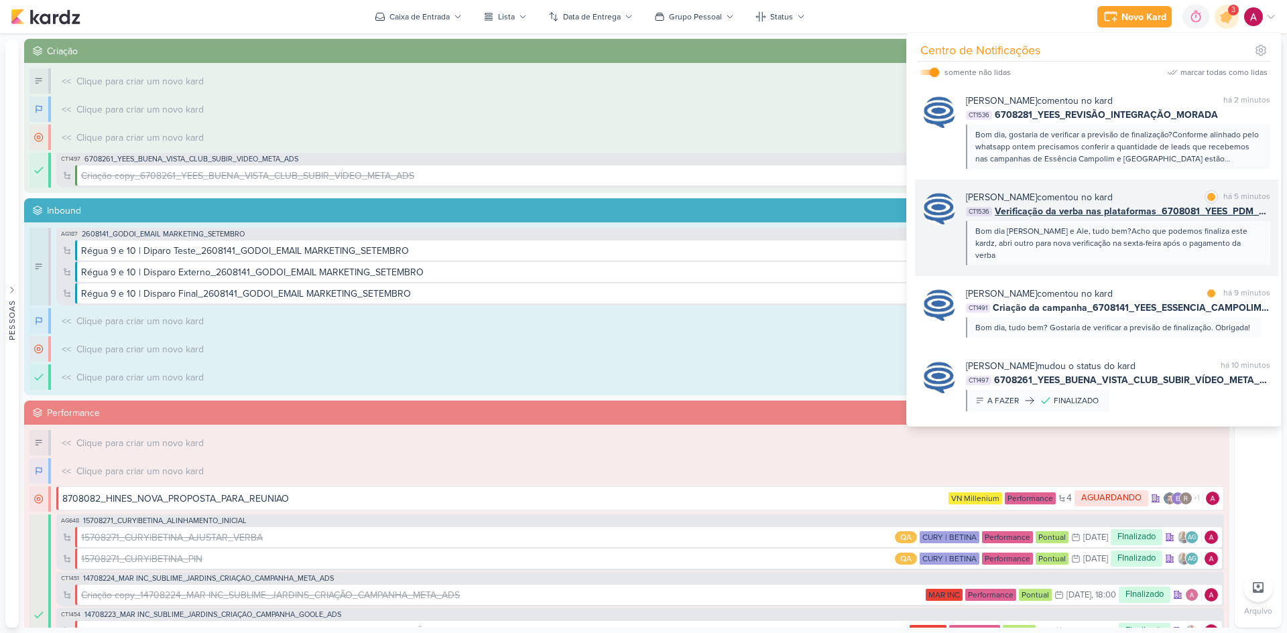
click at [943, 244] on div at bounding box center [939, 227] width 32 height 75
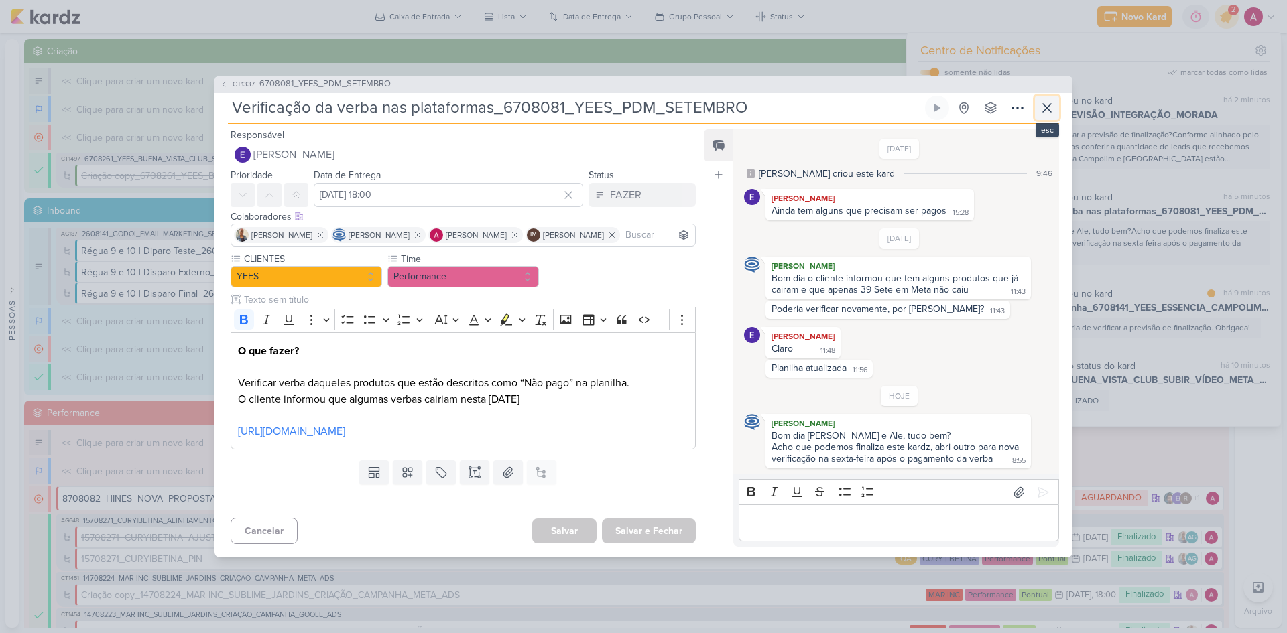
click at [1039, 102] on icon at bounding box center [1047, 108] width 16 height 16
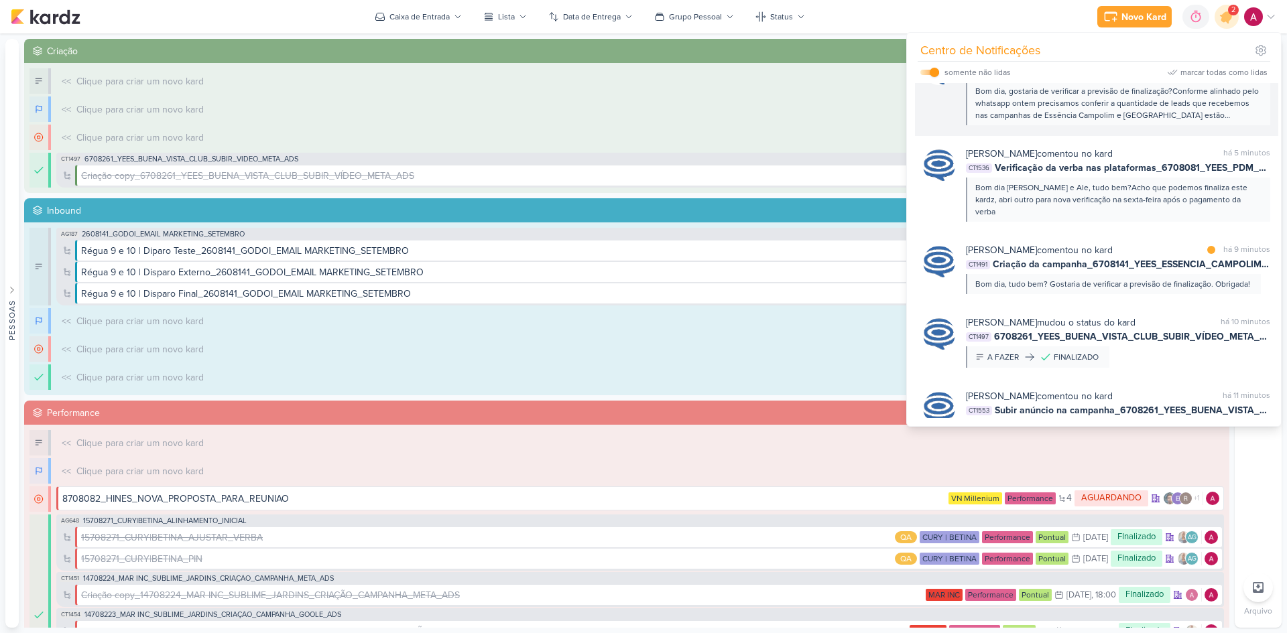
scroll to position [67, 0]
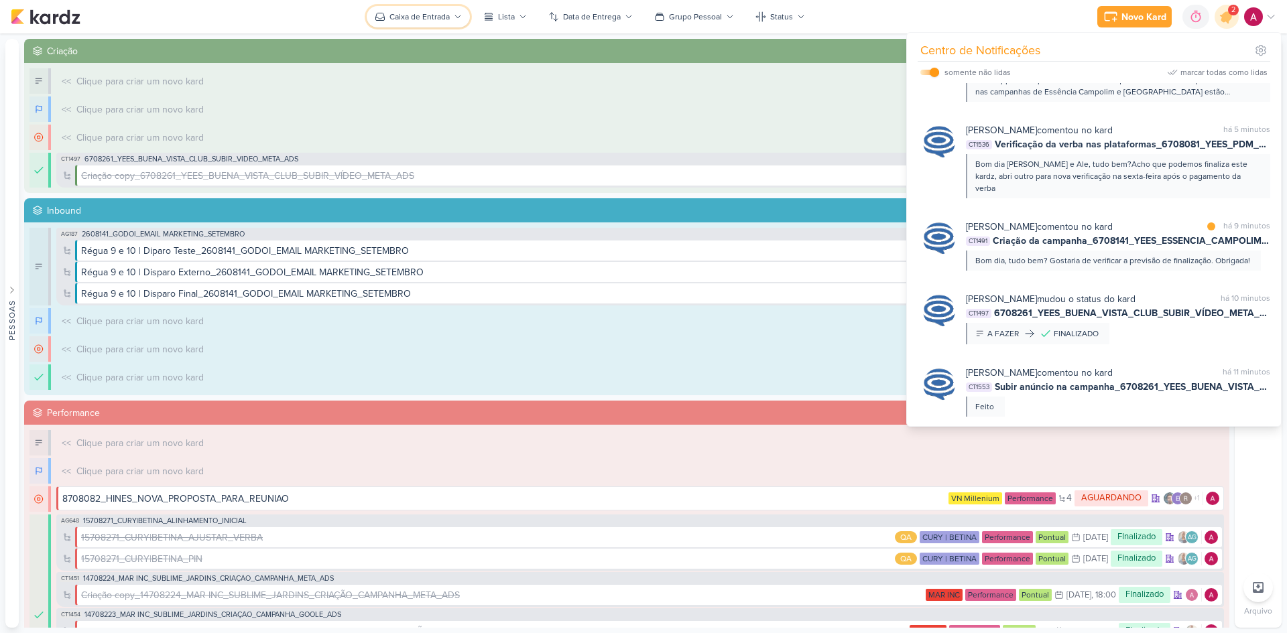
click at [414, 21] on div "Caixa de Entrada" at bounding box center [419, 17] width 60 height 12
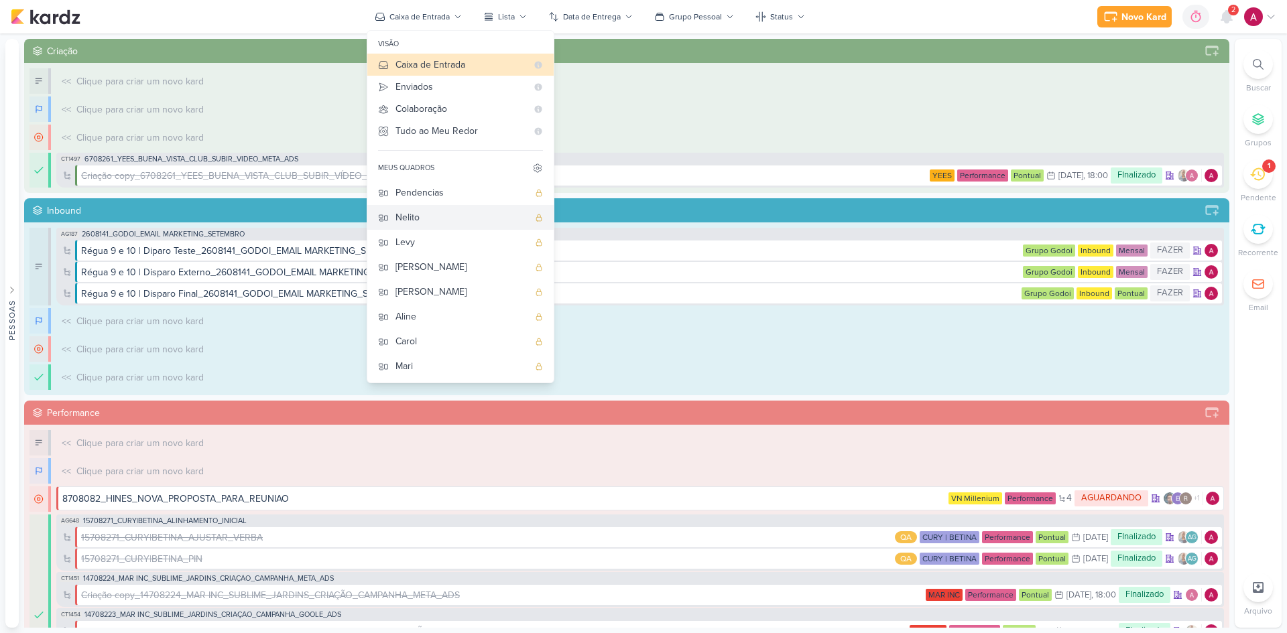
click at [415, 214] on div "Nelito" at bounding box center [461, 217] width 133 height 14
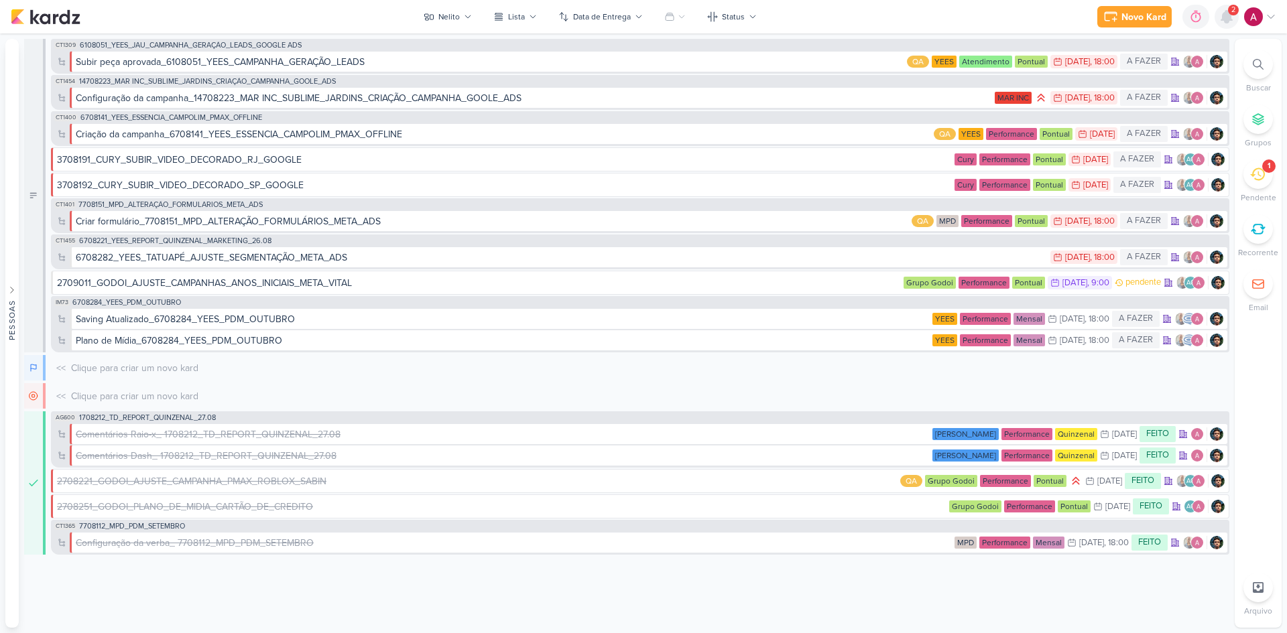
click at [1230, 20] on icon at bounding box center [1226, 17] width 11 height 12
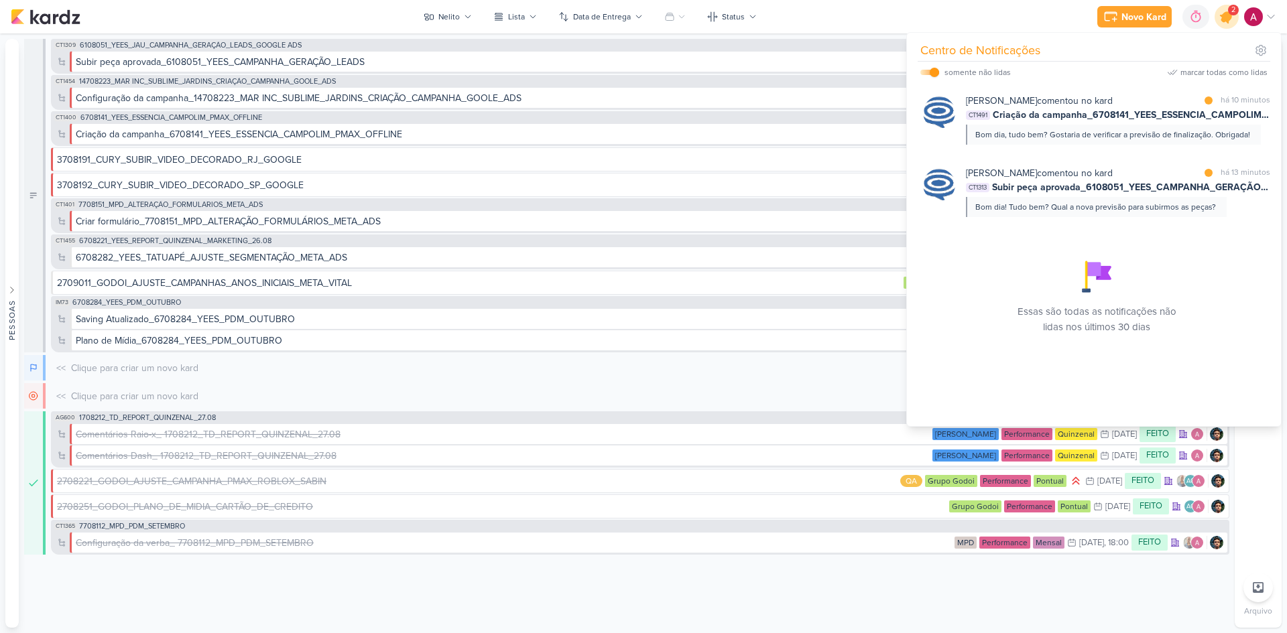
scroll to position [0, 0]
click at [1229, 20] on icon at bounding box center [1226, 17] width 16 height 16
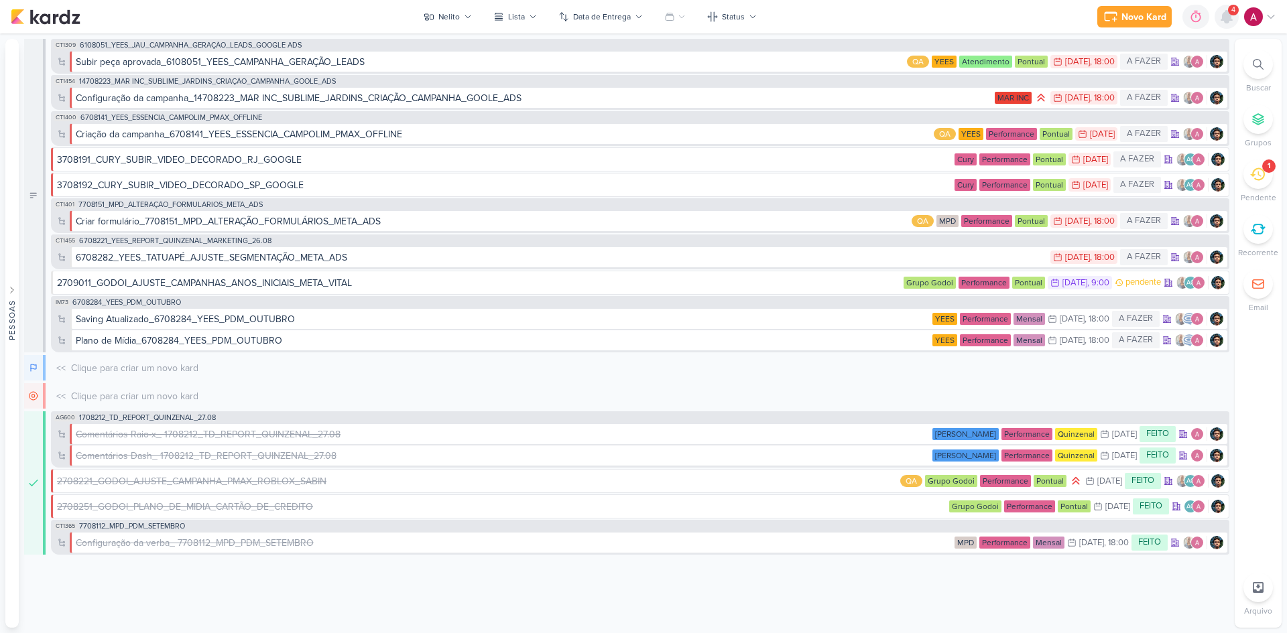
click at [1227, 18] on icon at bounding box center [1226, 17] width 11 height 12
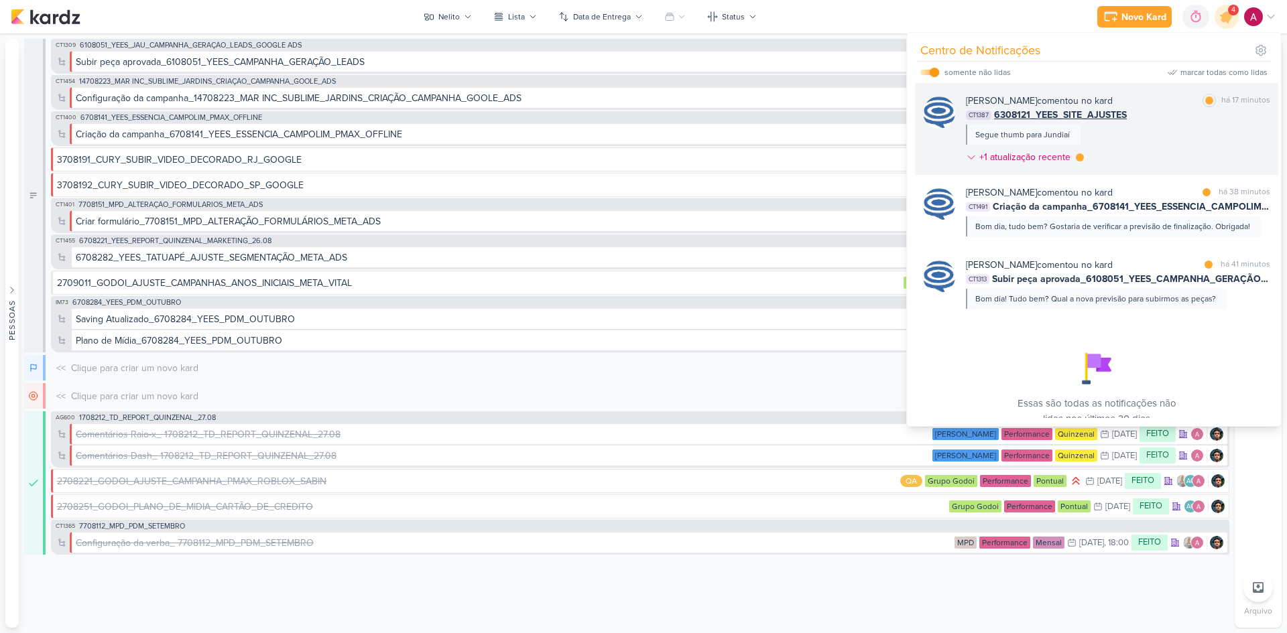
click at [1128, 139] on div "[PERSON_NAME] comentou no kard marcar como lida há 17 minutos CT1387 6308121_YE…" at bounding box center [1118, 132] width 304 height 76
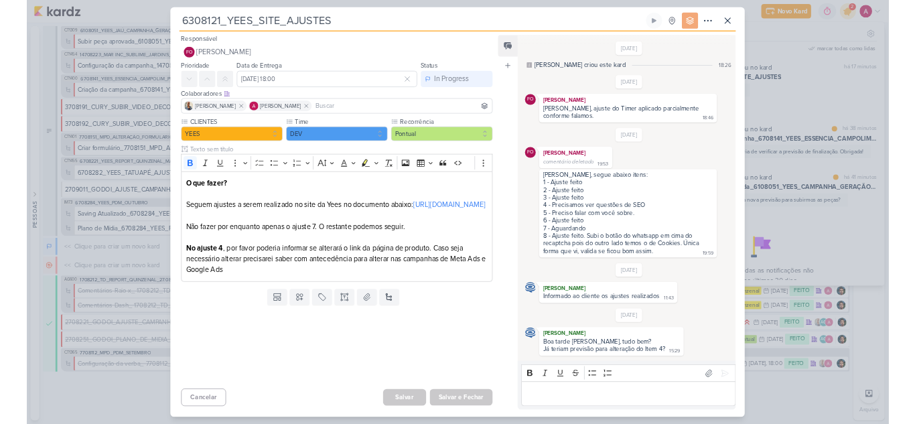
scroll to position [461, 0]
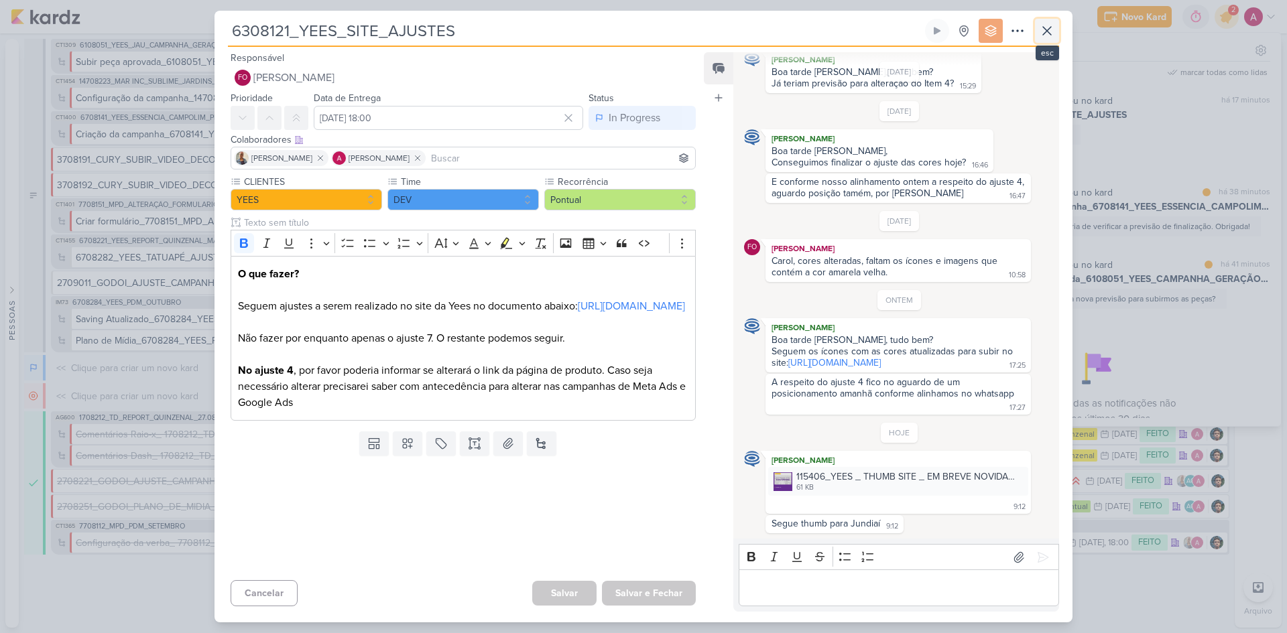
click at [1048, 36] on icon at bounding box center [1047, 31] width 16 height 16
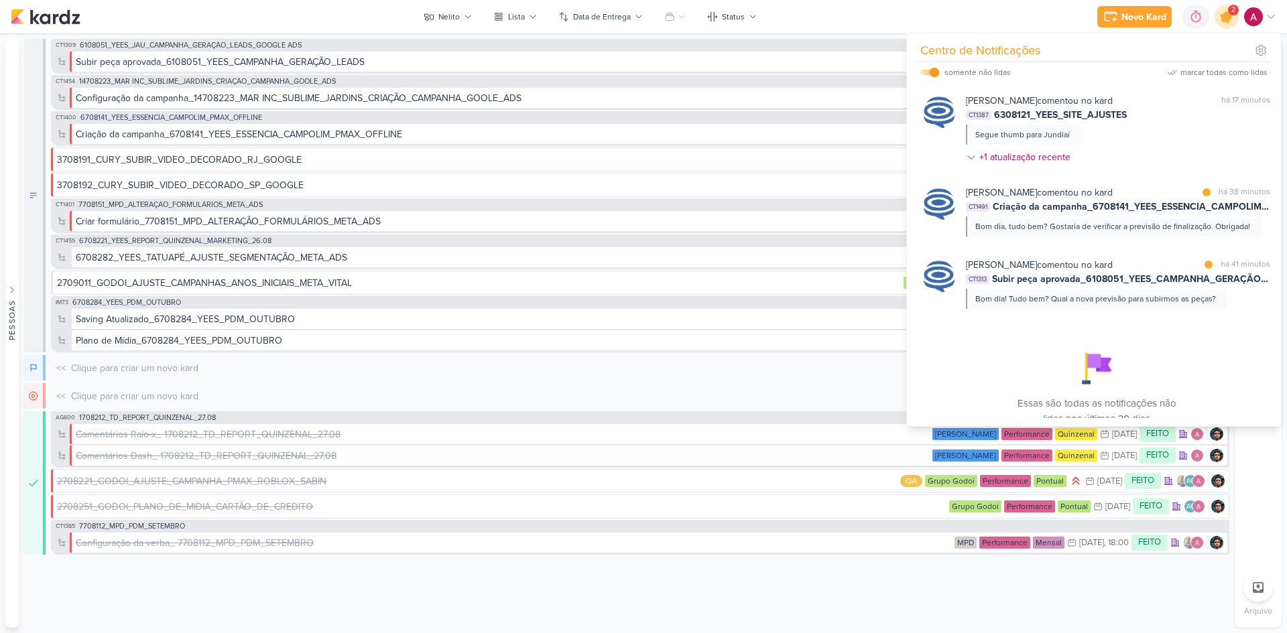
click at [1228, 23] on icon at bounding box center [1226, 17] width 16 height 16
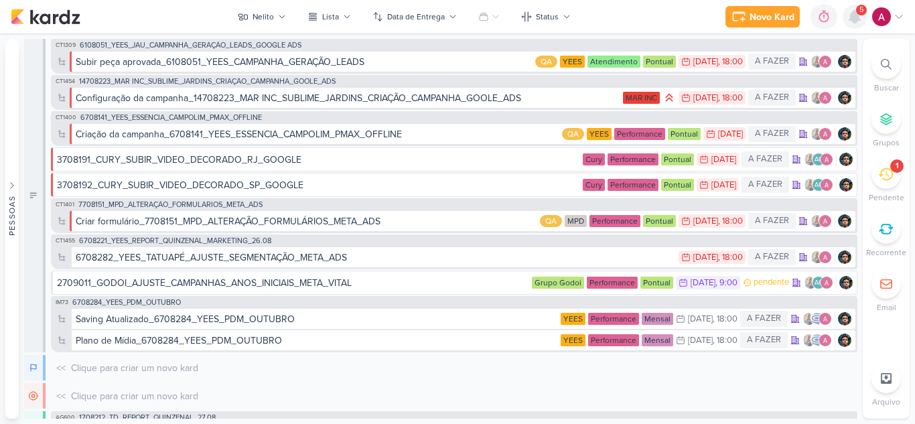
click at [850, 21] on icon at bounding box center [855, 17] width 16 height 16
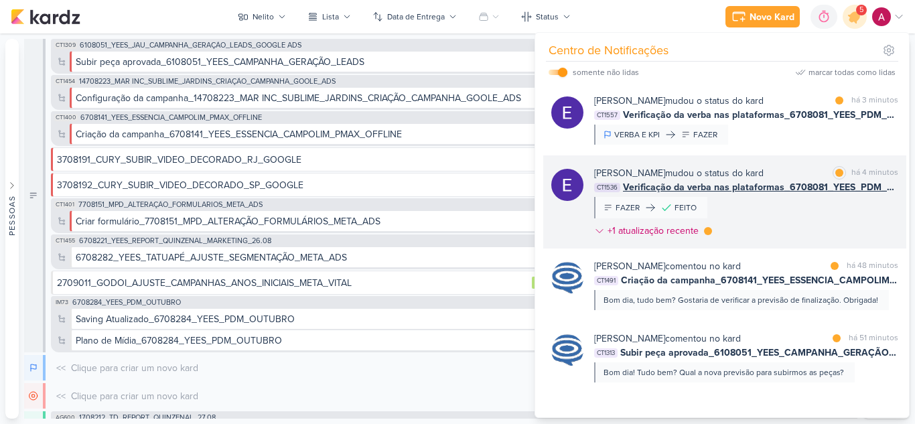
click at [789, 214] on div "[PERSON_NAME] mudou o status do kard marcar como lida há 4 minutos CT1536 Verif…" at bounding box center [746, 204] width 304 height 77
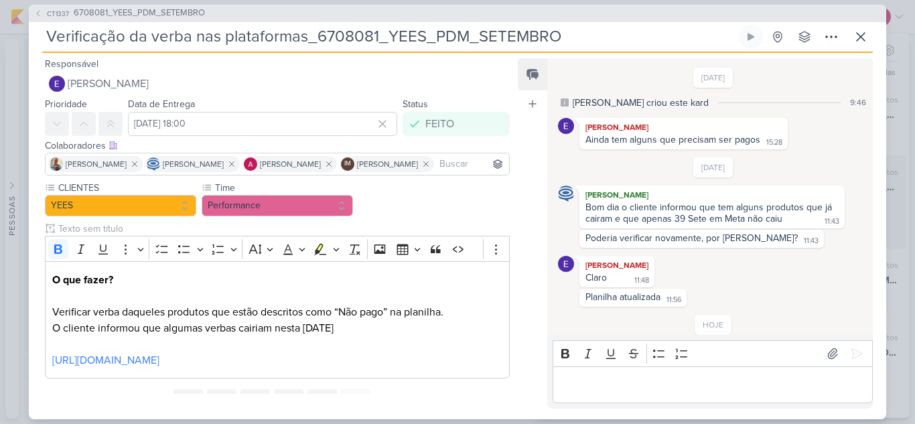
scroll to position [107, 0]
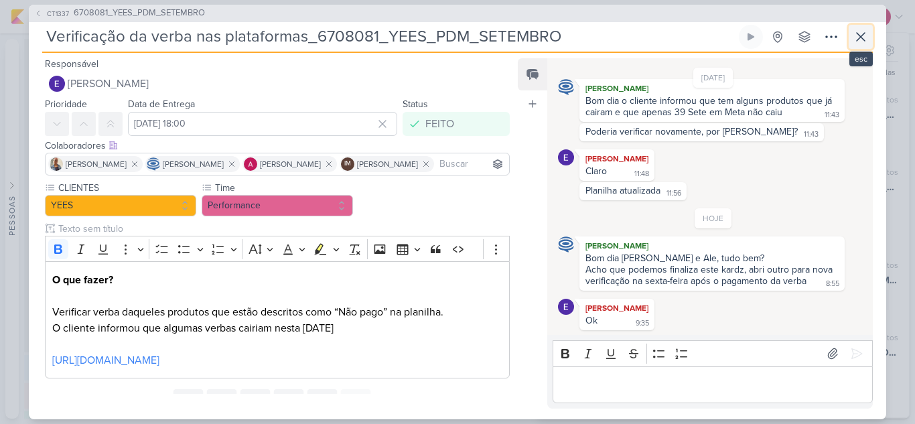
click at [868, 36] on icon at bounding box center [861, 37] width 16 height 16
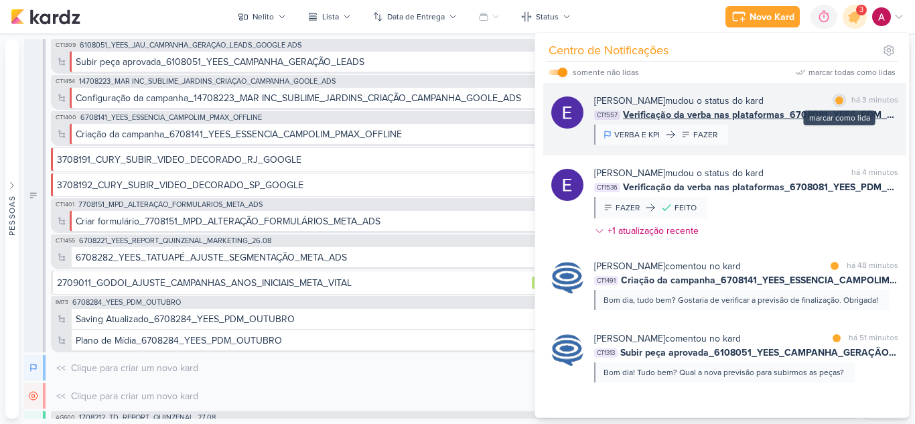
click at [836, 105] on div "marcar como lida" at bounding box center [839, 100] width 13 height 13
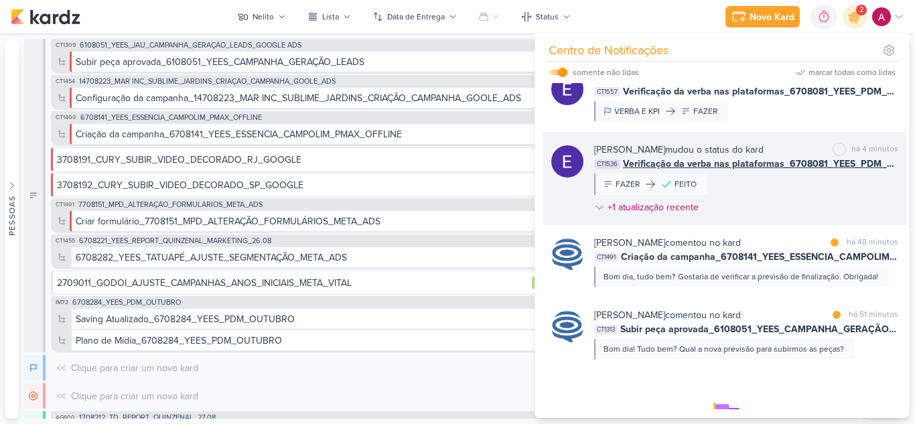
scroll to position [0, 0]
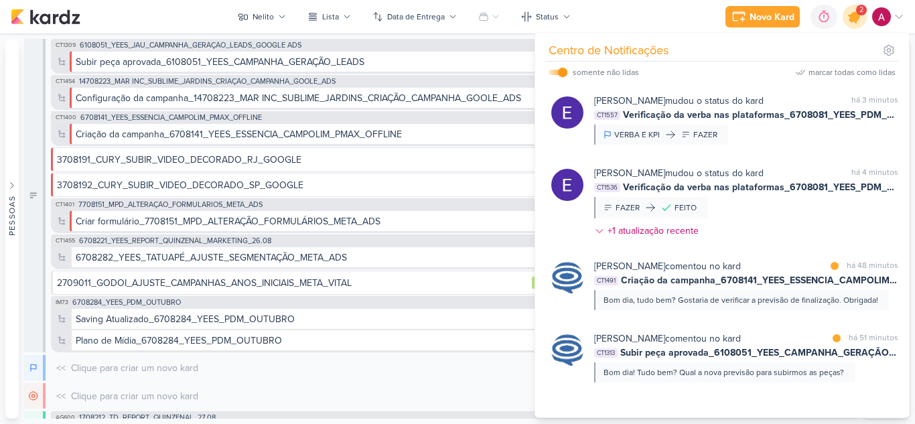
click at [851, 19] on icon at bounding box center [855, 17] width 16 height 16
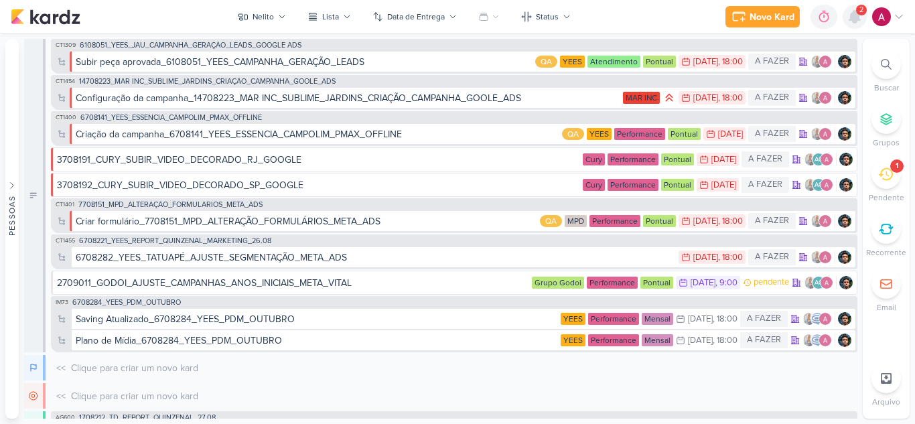
click at [853, 23] on icon at bounding box center [855, 17] width 11 height 12
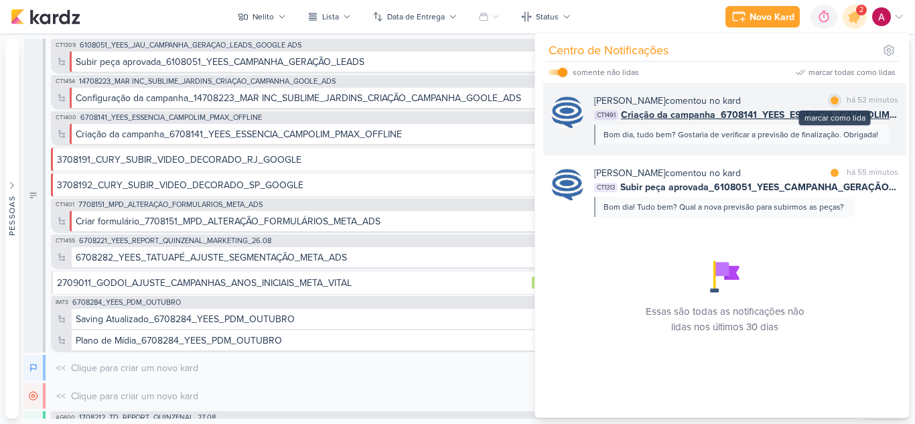
click at [834, 94] on div "marcar como lida" at bounding box center [834, 100] width 13 height 13
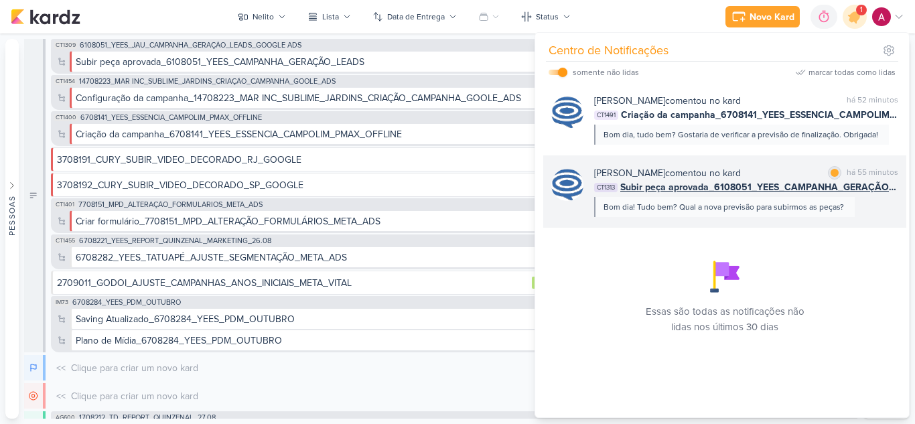
click at [830, 168] on div "marcar como lida" at bounding box center [834, 172] width 13 height 13
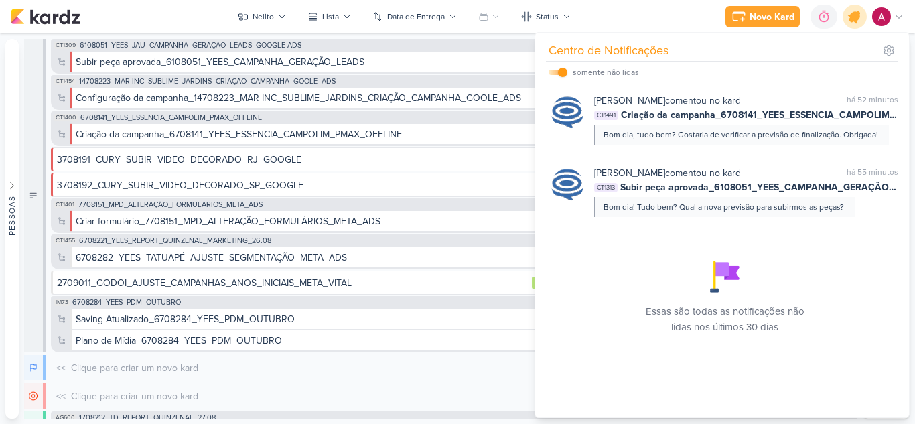
click at [856, 22] on icon at bounding box center [855, 17] width 16 height 16
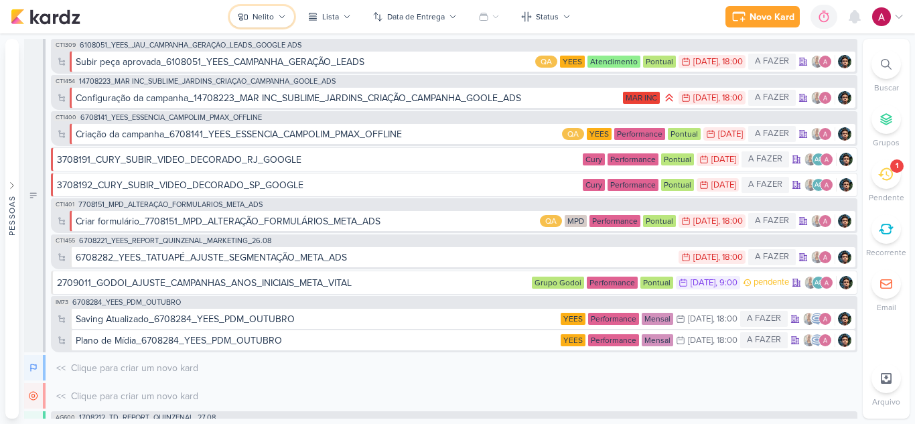
click at [274, 17] on div "Nelito" at bounding box center [263, 17] width 21 height 12
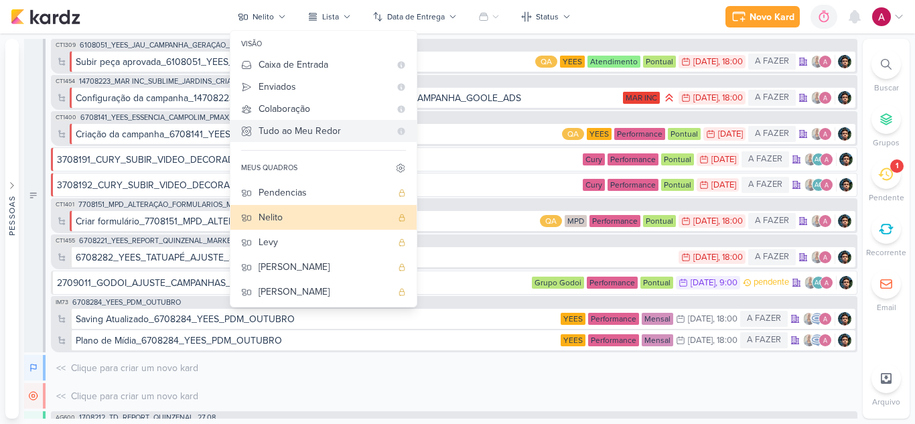
click at [331, 127] on div "Tudo ao Meu Redor" at bounding box center [324, 131] width 131 height 14
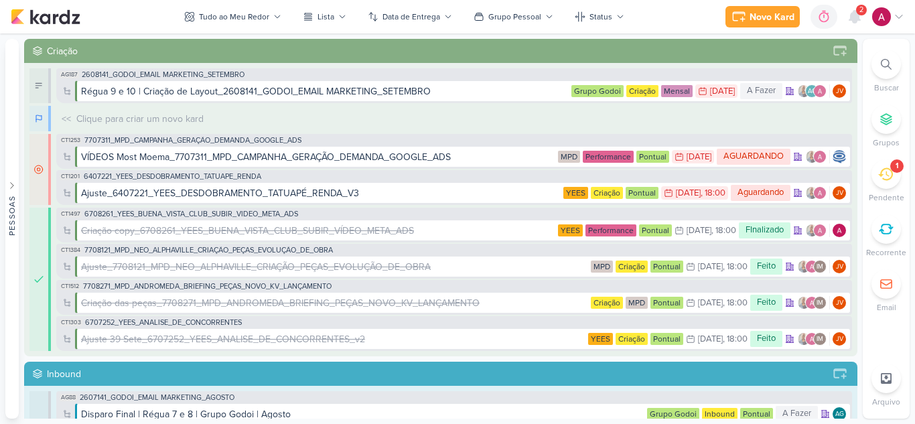
click at [860, 15] on span "2" at bounding box center [862, 10] width 4 height 11
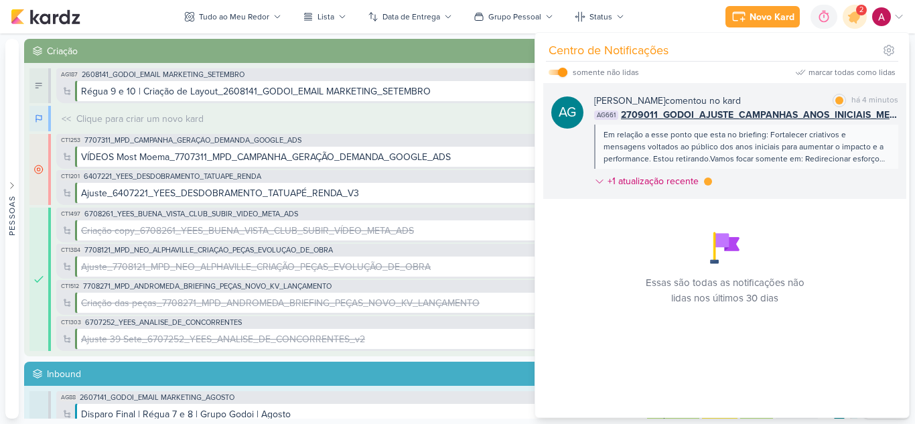
click at [797, 94] on div "[PERSON_NAME] comentou no kard marcar como lida há 4 minutos" at bounding box center [746, 101] width 304 height 14
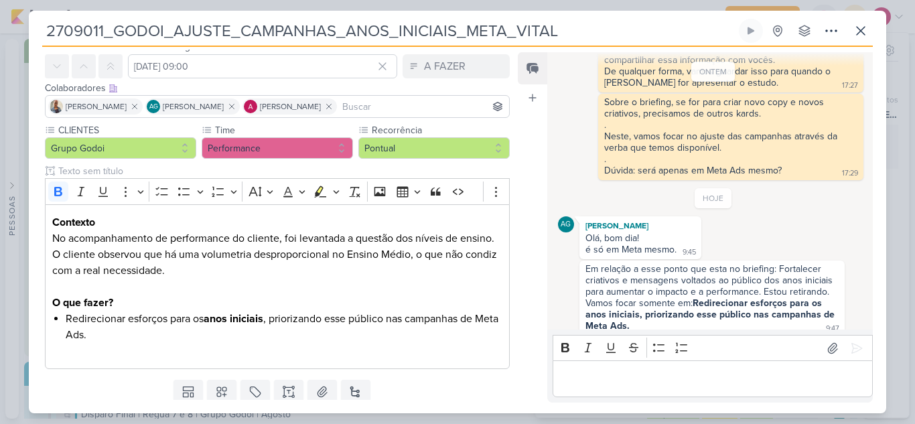
scroll to position [28, 0]
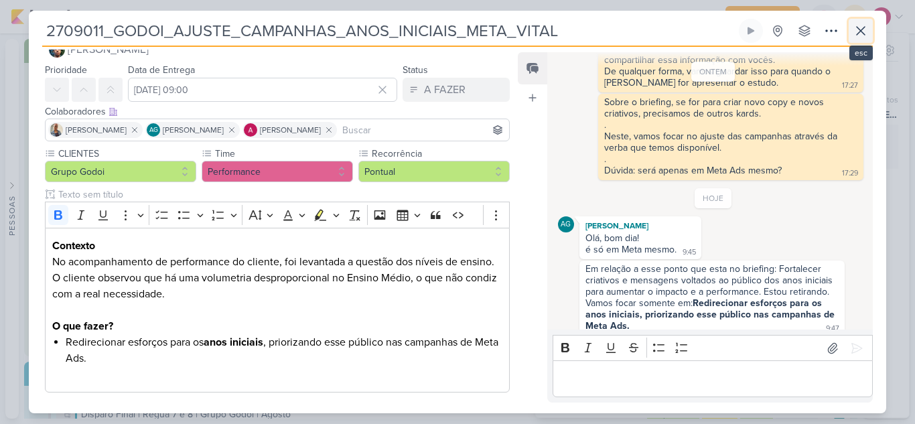
click at [866, 29] on icon at bounding box center [861, 31] width 16 height 16
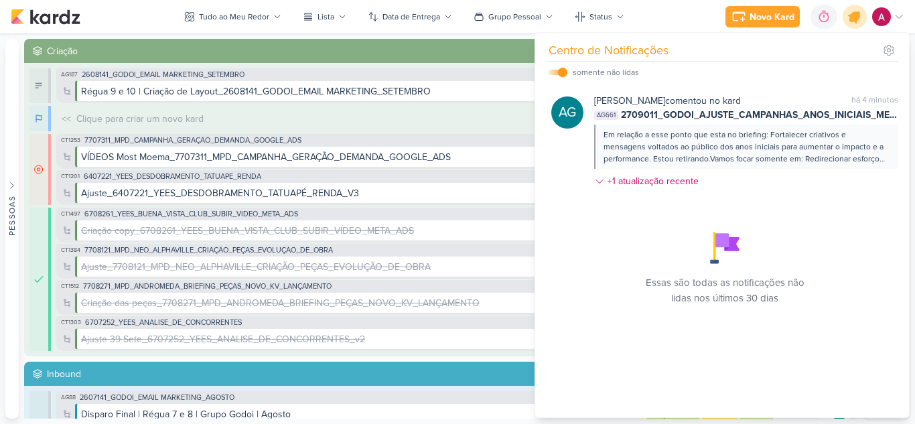
click at [855, 23] on icon at bounding box center [855, 16] width 23 height 23
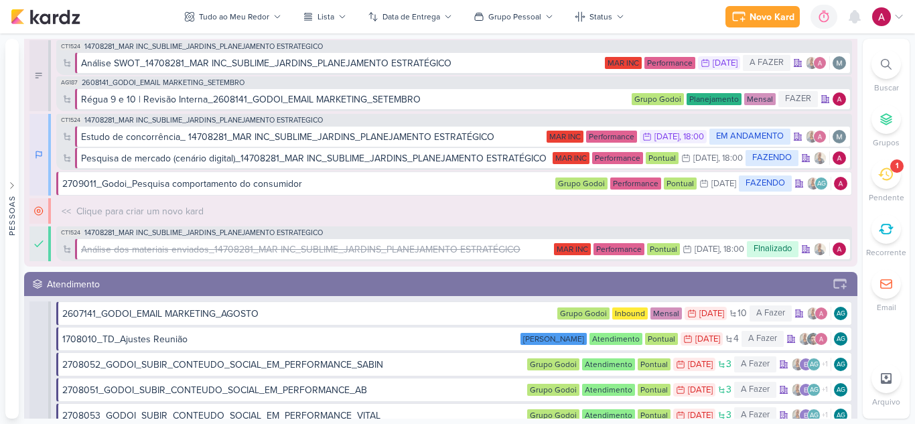
scroll to position [2680, 0]
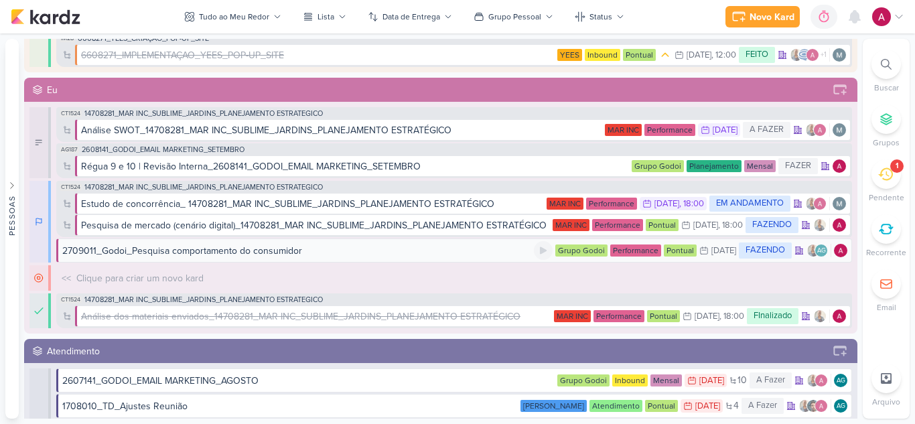
click at [345, 255] on div "2709011_Godoi_Pesquisa comportamento do consumidor" at bounding box center [298, 251] width 472 height 14
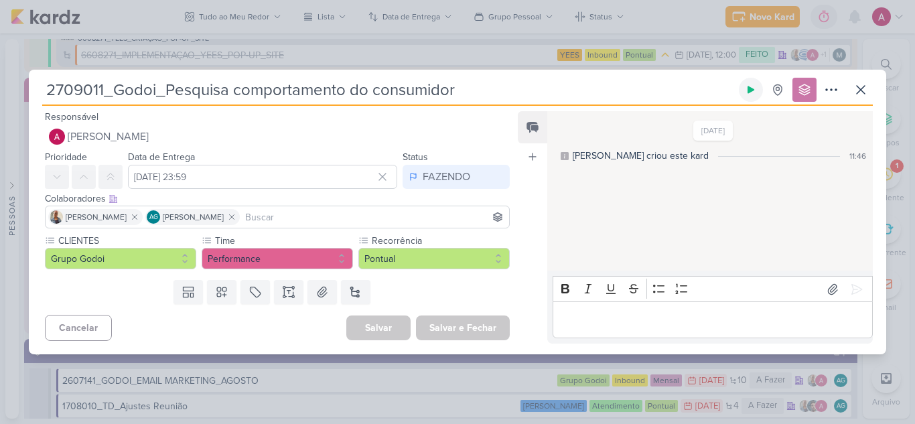
click at [752, 90] on icon at bounding box center [751, 89] width 7 height 7
click at [863, 91] on icon at bounding box center [861, 90] width 8 height 8
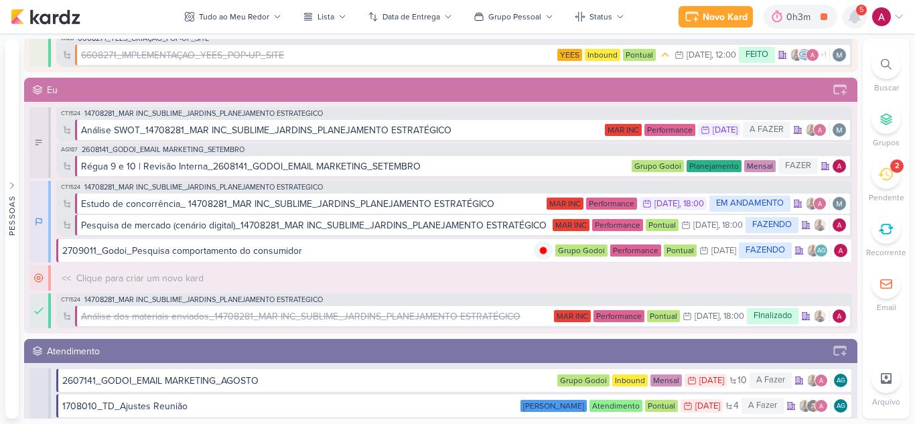
click at [853, 17] on icon at bounding box center [855, 17] width 11 height 12
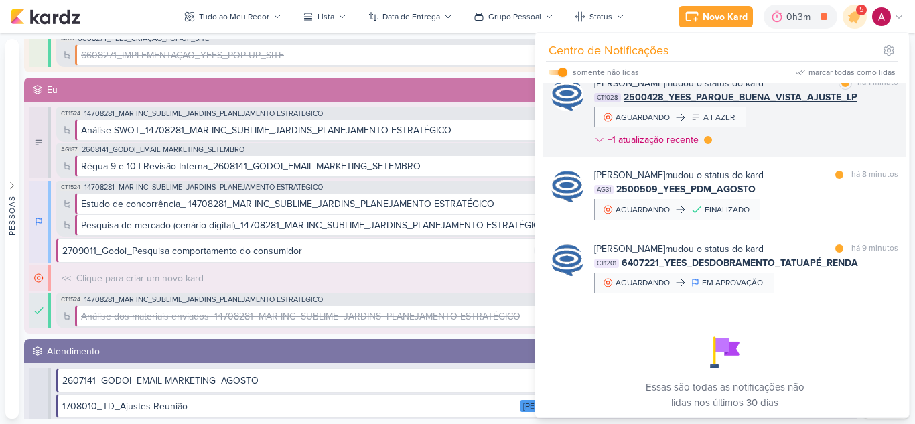
scroll to position [134, 0]
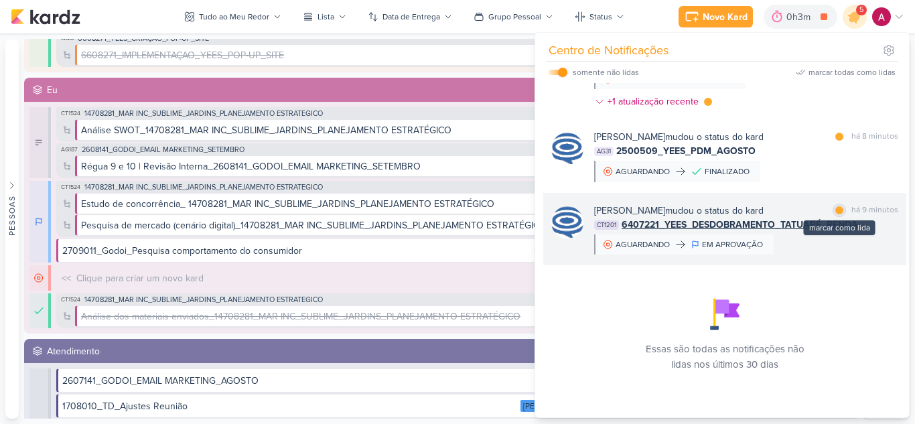
click at [836, 214] on div at bounding box center [840, 210] width 8 height 8
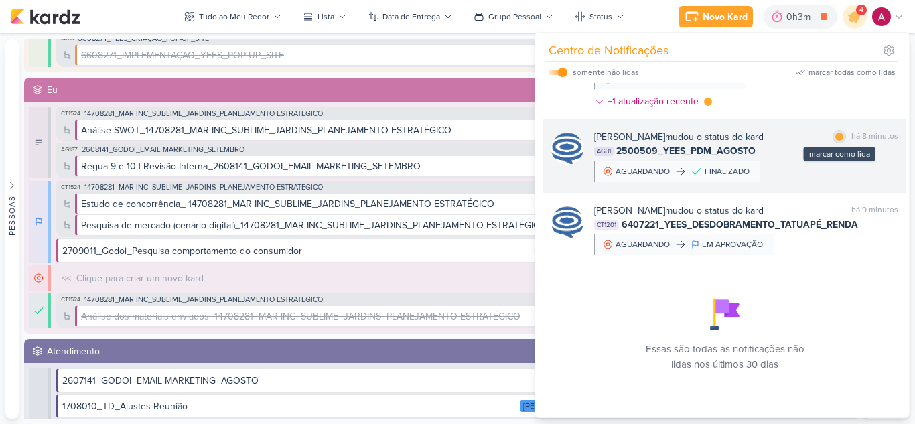
click at [836, 141] on div at bounding box center [840, 137] width 8 height 8
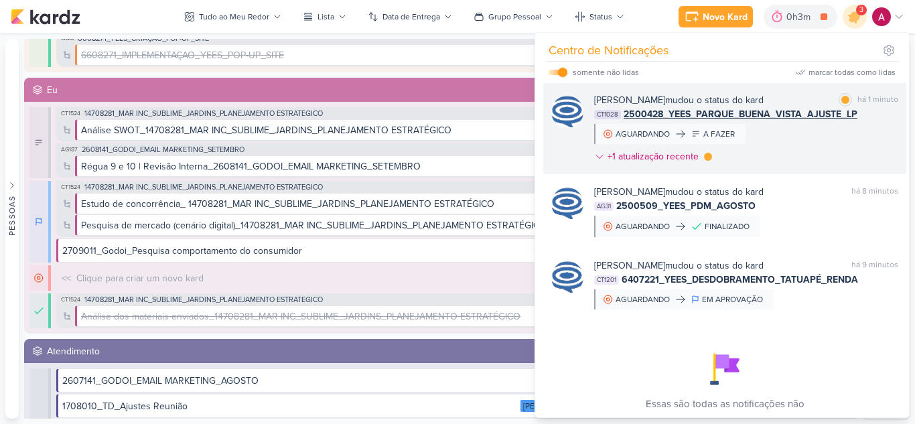
scroll to position [0, 0]
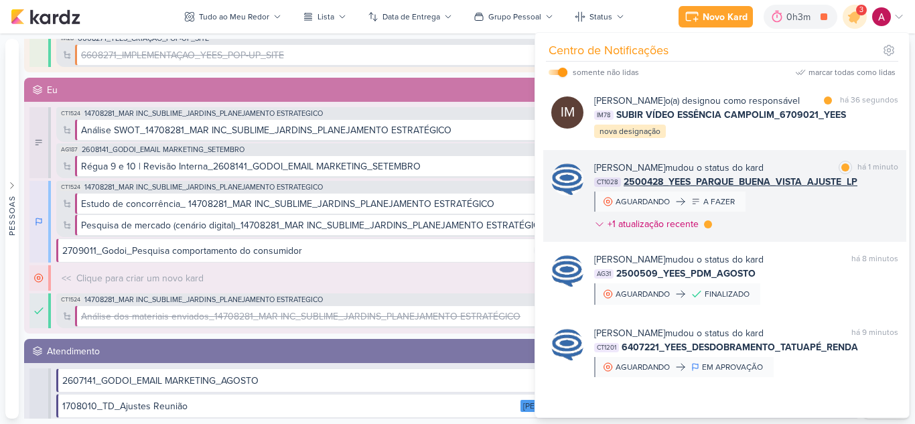
click at [801, 225] on div "[PERSON_NAME] mudou o status do kard marcar como lida há 1 minuto CT1028 250042…" at bounding box center [746, 199] width 304 height 76
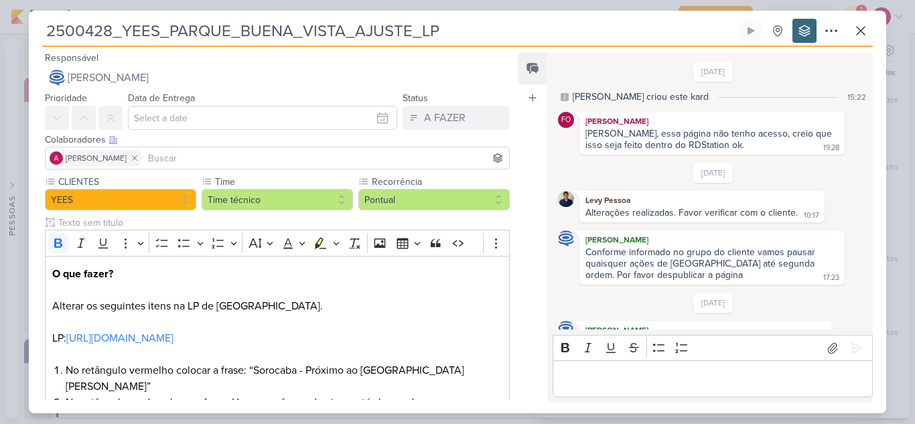
scroll to position [107, 0]
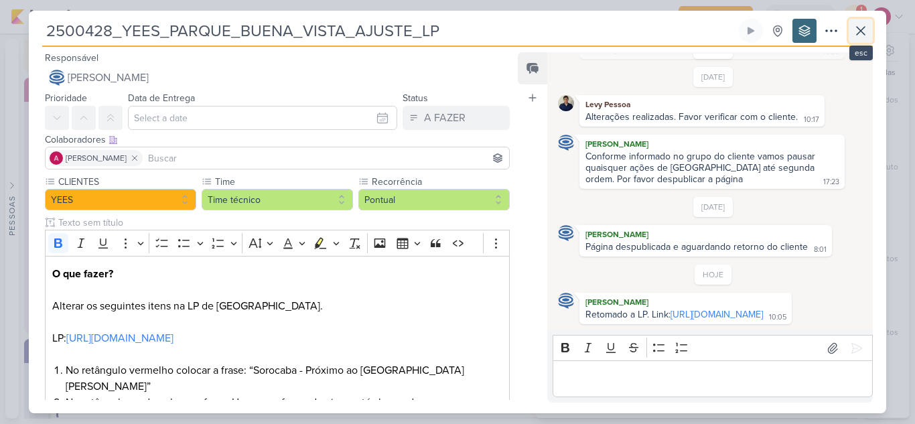
click at [857, 32] on icon at bounding box center [861, 31] width 16 height 16
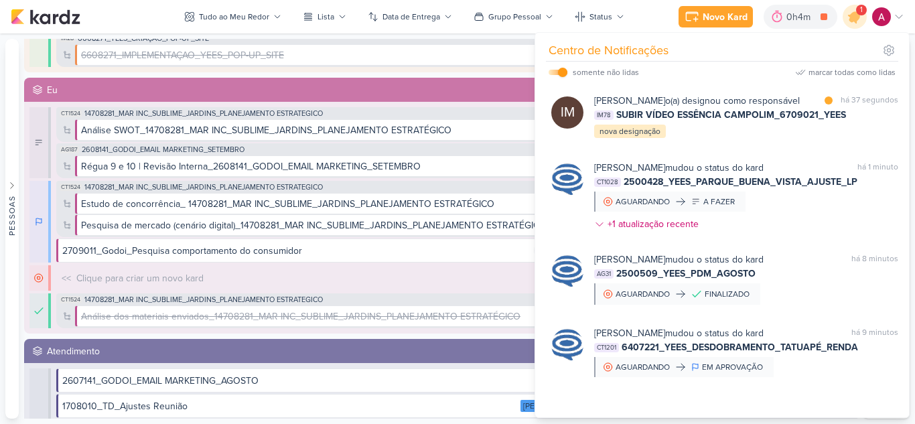
click at [815, 139] on div "[PERSON_NAME] o(a) designou como responsável marcar como lida há 37 segundos IM…" at bounding box center [746, 117] width 304 height 46
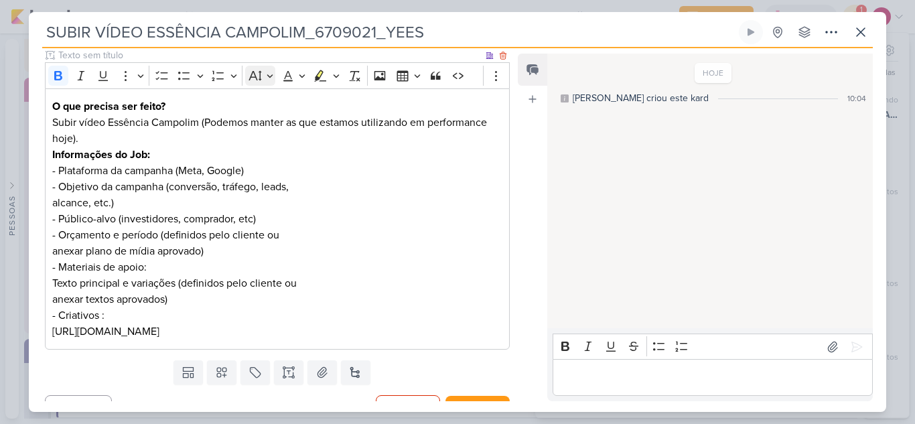
scroll to position [192, 0]
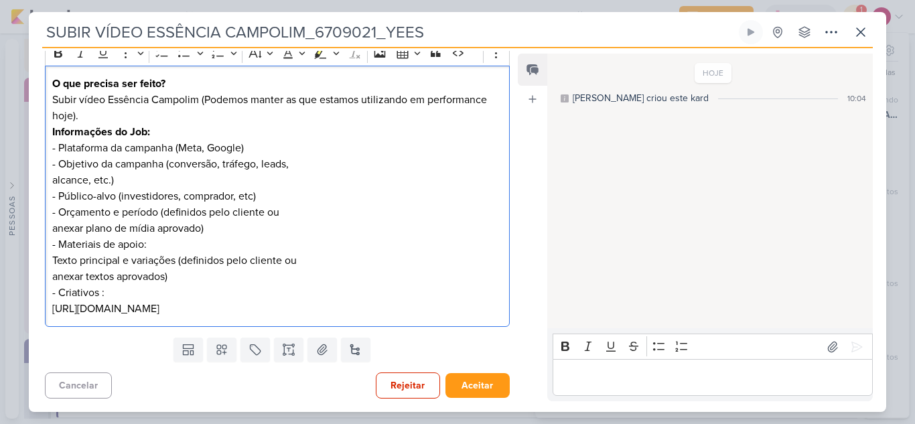
click at [448, 305] on p "[URL][DOMAIN_NAME]" at bounding box center [277, 309] width 450 height 16
click at [564, 370] on p "Editor editing area: main" at bounding box center [713, 378] width 306 height 16
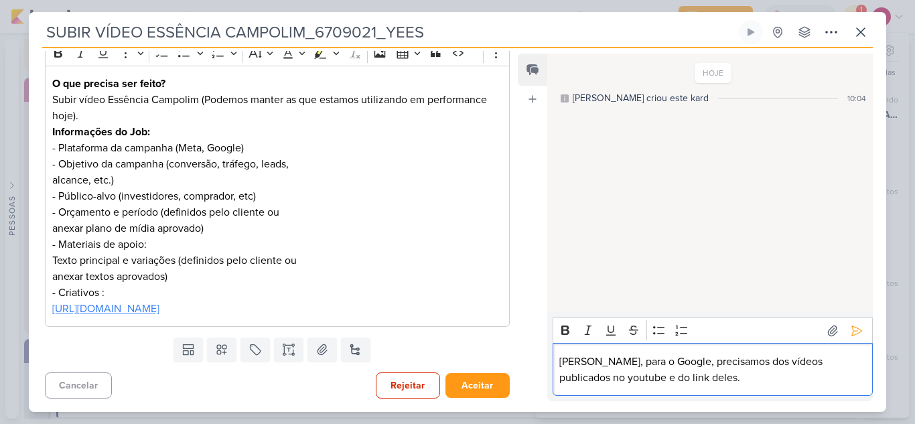
click at [159, 315] on link "[URL][DOMAIN_NAME]" at bounding box center [105, 308] width 107 height 13
click at [735, 361] on p "[PERSON_NAME], para o Google, precisamos dos vídeos publicados no youtube e do …" at bounding box center [713, 370] width 306 height 32
click at [765, 362] on p "[PERSON_NAME], para o Google, precisamos do vídeos publicados no youtube e do l…" at bounding box center [713, 370] width 306 height 32
click at [813, 363] on p "[PERSON_NAME], para o Google, precisamos do vídeo publicados no youtube e do li…" at bounding box center [713, 370] width 306 height 32
click at [667, 375] on p "[PERSON_NAME], para o Google, precisamos do vídeo publicado no youtube e do lin…" at bounding box center [713, 370] width 306 height 32
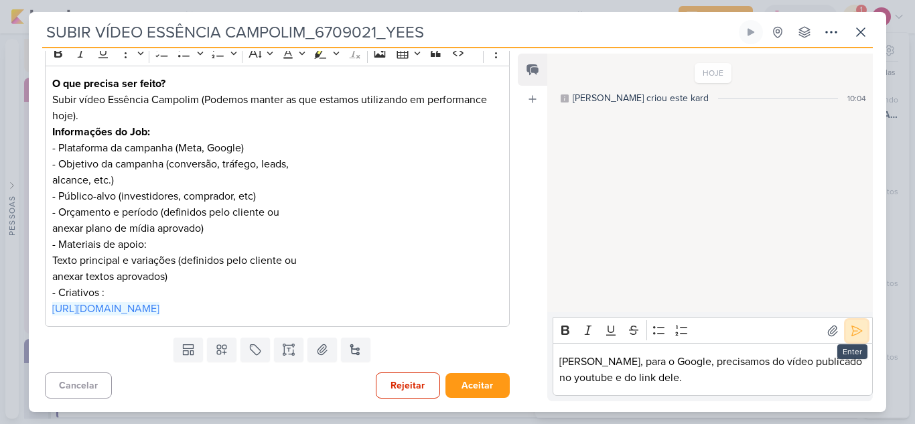
click at [851, 332] on icon at bounding box center [856, 330] width 13 height 13
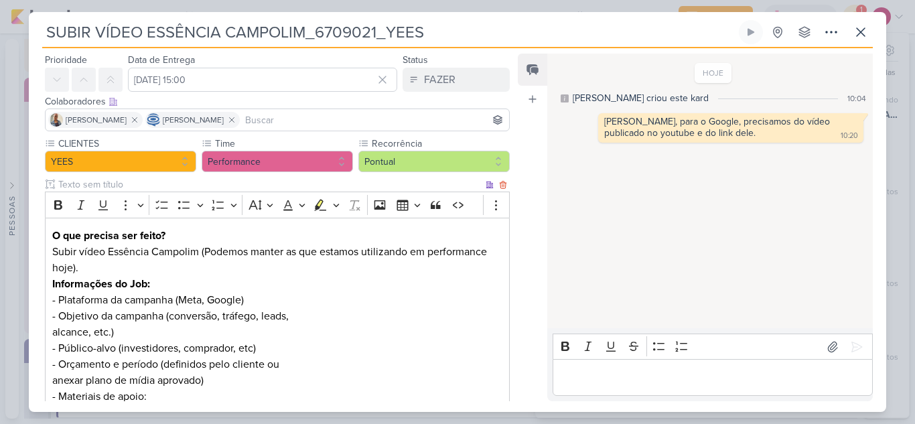
scroll to position [0, 0]
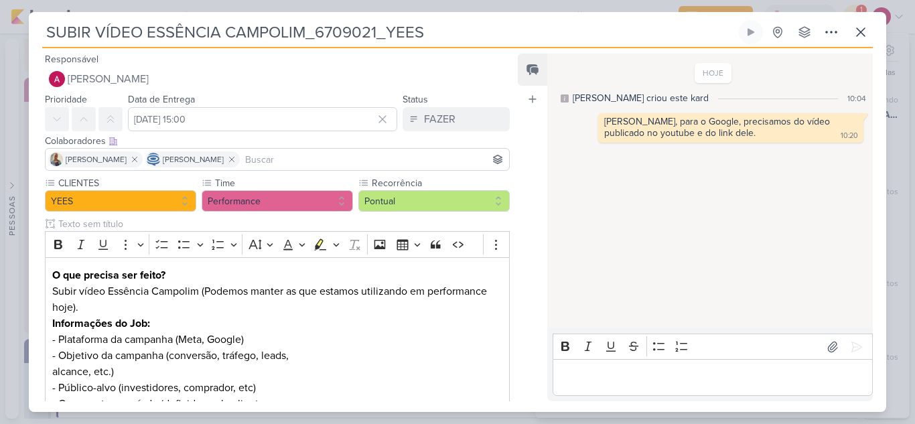
click at [304, 156] on input at bounding box center [375, 159] width 264 height 16
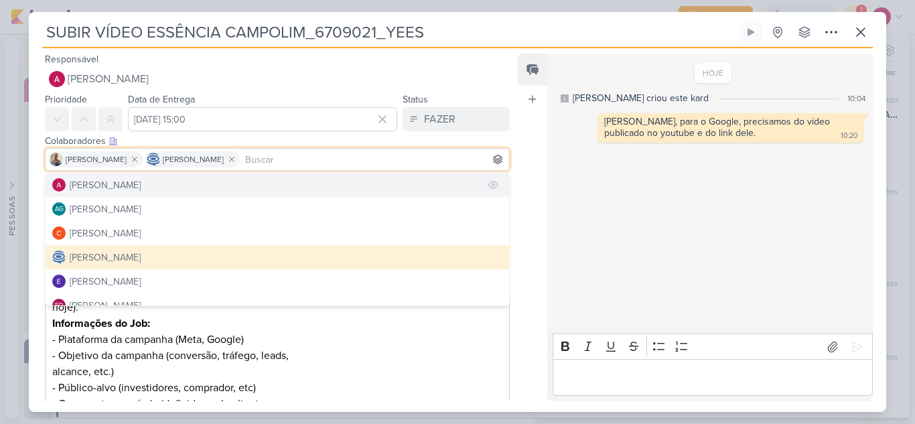
click at [170, 180] on button "[PERSON_NAME]" at bounding box center [278, 185] width 464 height 24
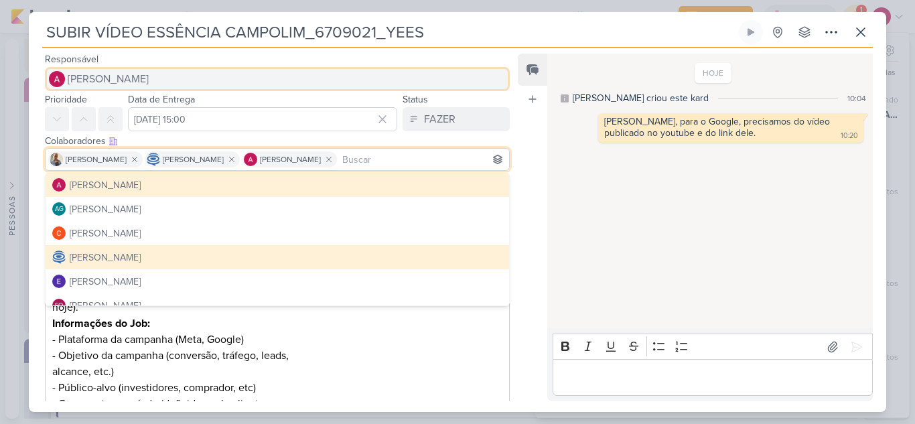
click at [143, 81] on span "[PERSON_NAME]" at bounding box center [108, 79] width 81 height 16
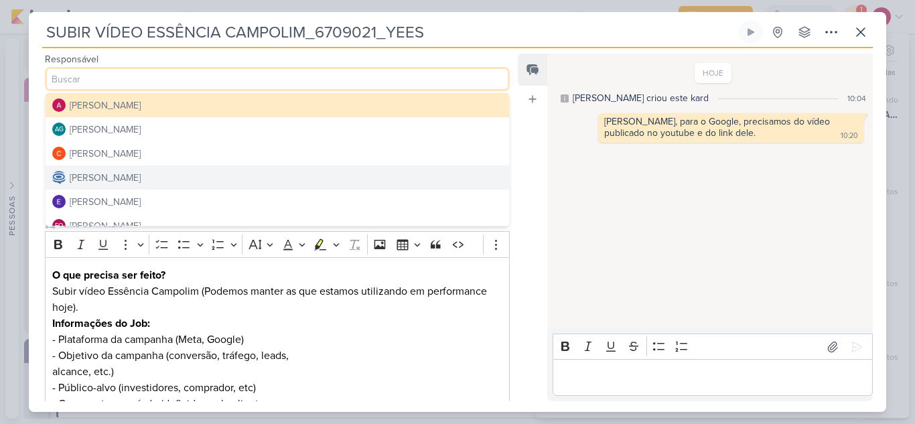
click at [141, 178] on div "[PERSON_NAME]" at bounding box center [105, 178] width 71 height 14
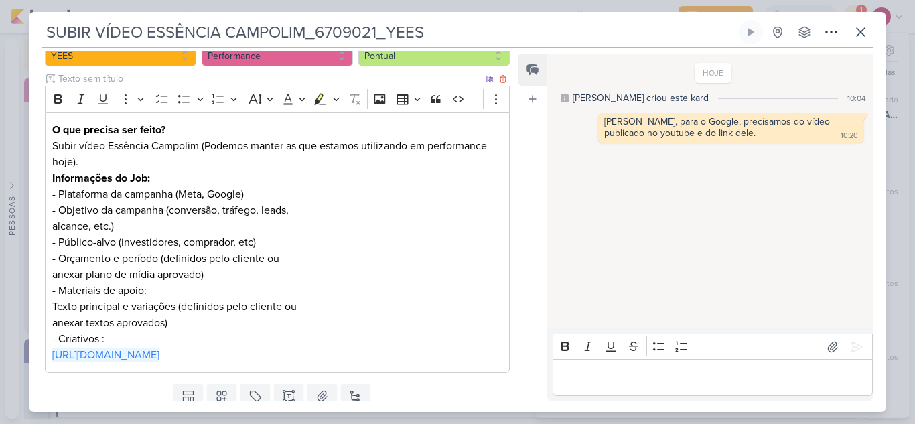
scroll to position [192, 0]
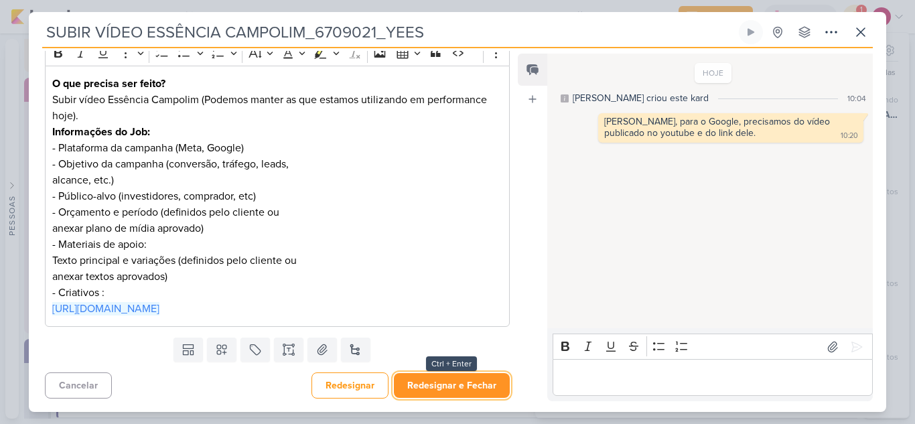
click at [470, 383] on button "Redesignar e Fechar" at bounding box center [452, 385] width 116 height 25
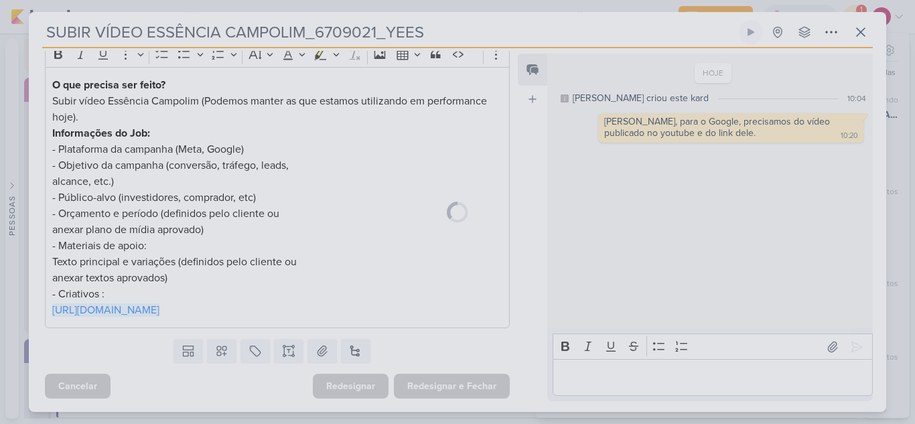
scroll to position [190, 0]
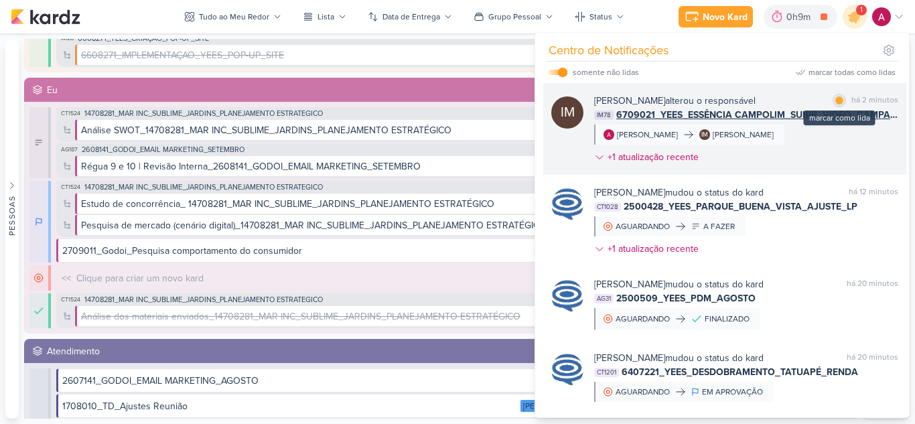
click at [836, 98] on div at bounding box center [840, 100] width 8 height 8
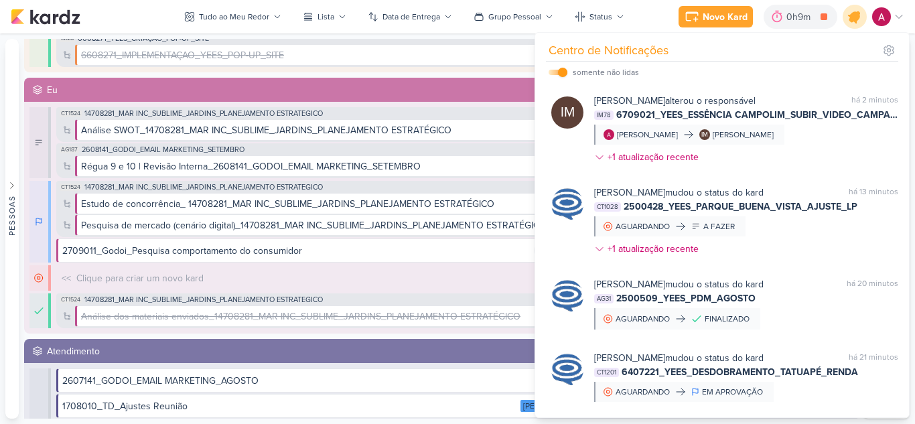
click at [857, 23] on icon at bounding box center [855, 16] width 23 height 23
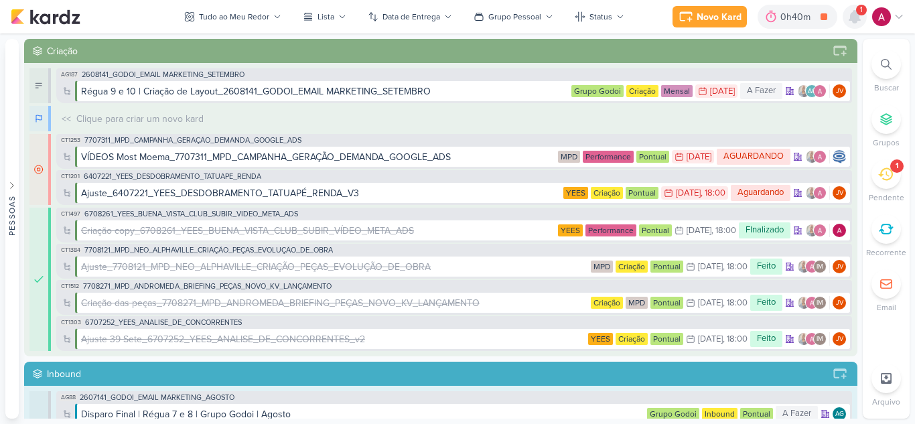
click at [858, 19] on icon at bounding box center [855, 17] width 11 height 12
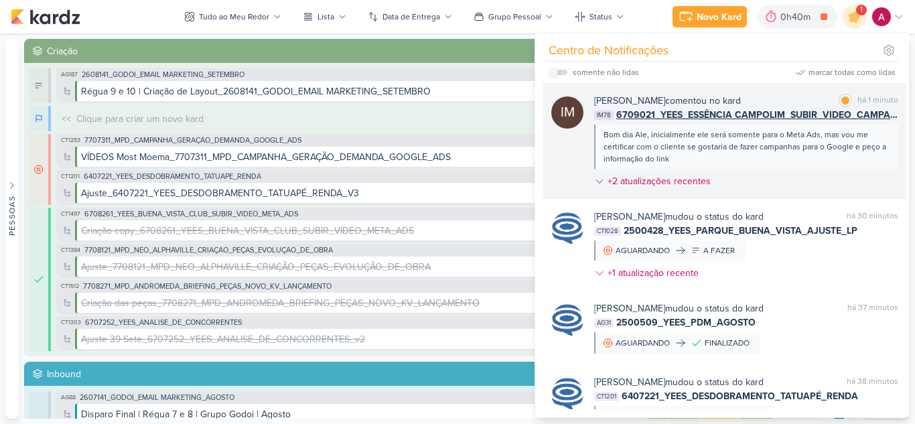
click at [807, 157] on div "Bom dia Ale, inicialmente ele será somente para o Meta Ads, mas vou me certific…" at bounding box center [746, 147] width 284 height 36
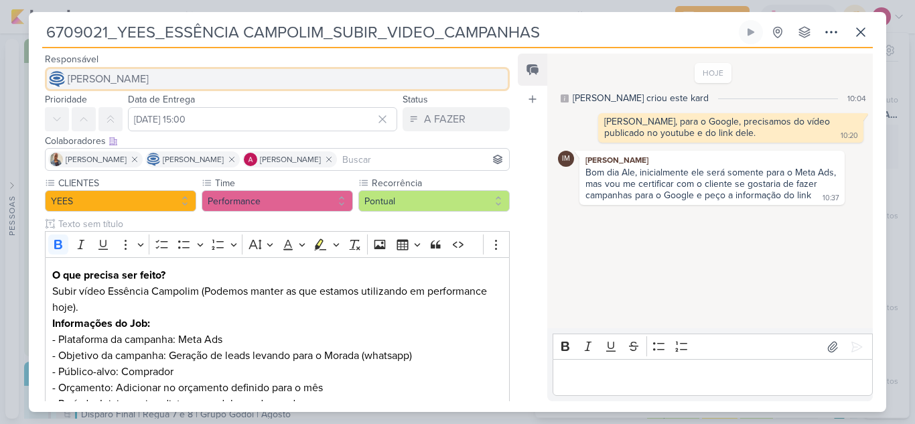
click at [135, 84] on span "[PERSON_NAME]" at bounding box center [108, 79] width 81 height 16
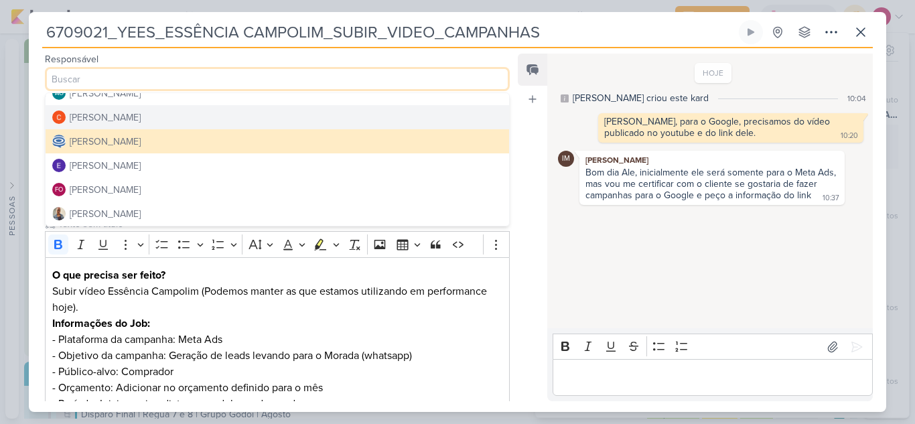
scroll to position [67, 0]
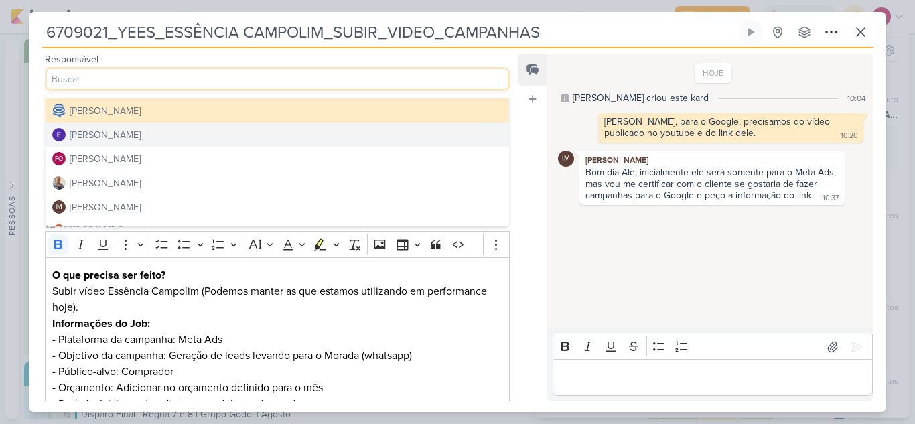
click at [121, 136] on div "[PERSON_NAME]" at bounding box center [105, 135] width 71 height 14
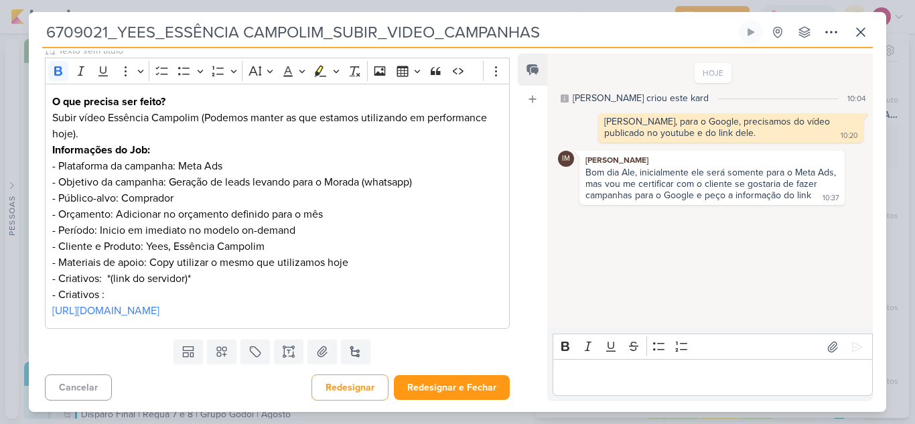
scroll to position [176, 0]
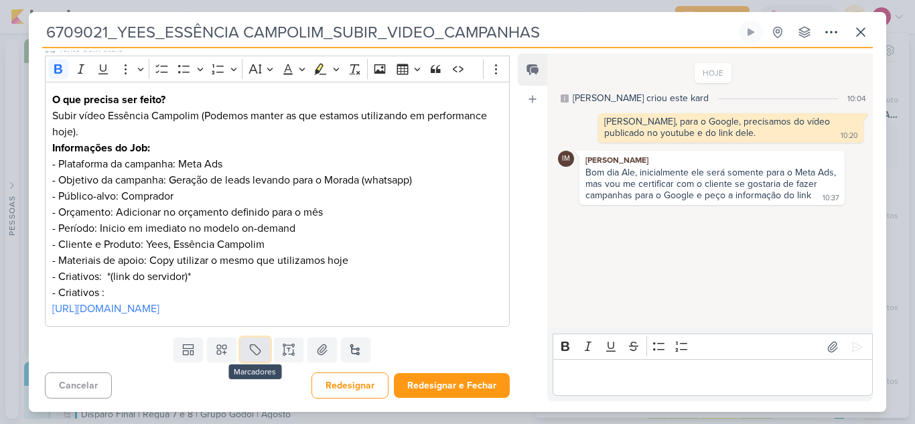
click at [262, 350] on button at bounding box center [255, 350] width 29 height 24
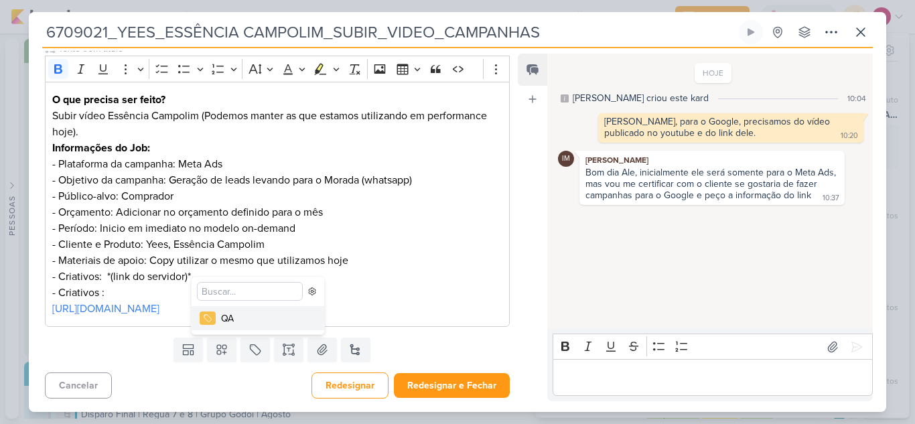
click at [245, 324] on div "QA" at bounding box center [264, 319] width 87 height 14
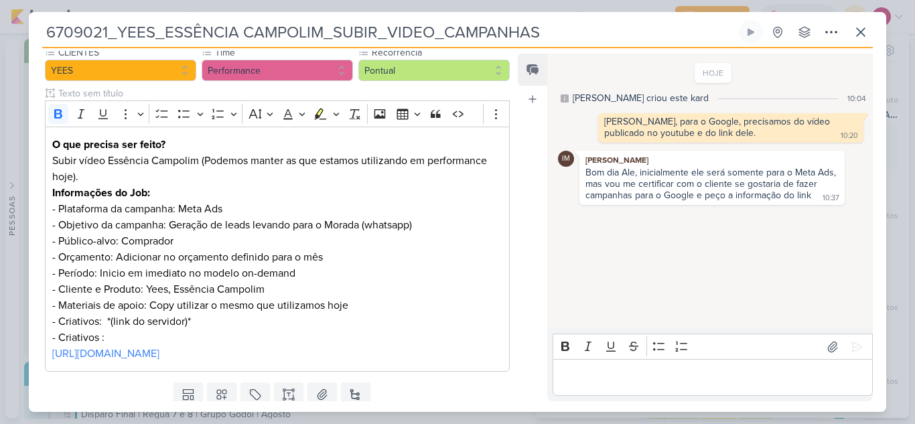
click at [454, 392] on div "Templates Campos Personalizados Marcadores QA Caixa De Texto" at bounding box center [272, 394] width 486 height 35
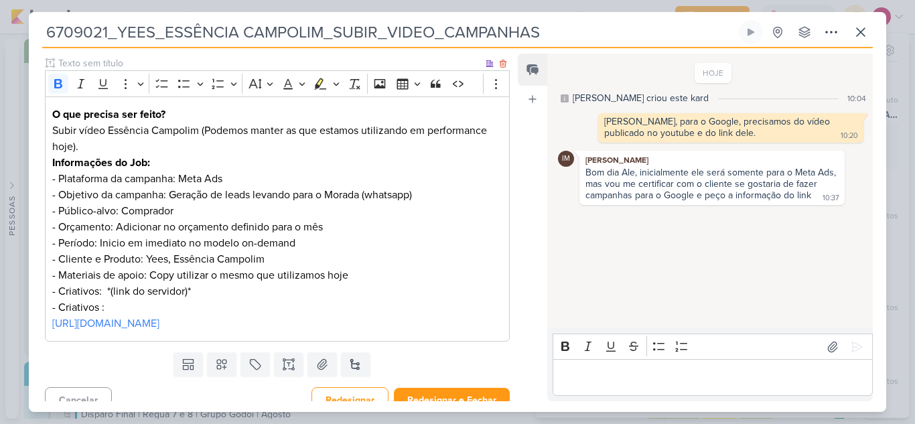
scroll to position [220, 0]
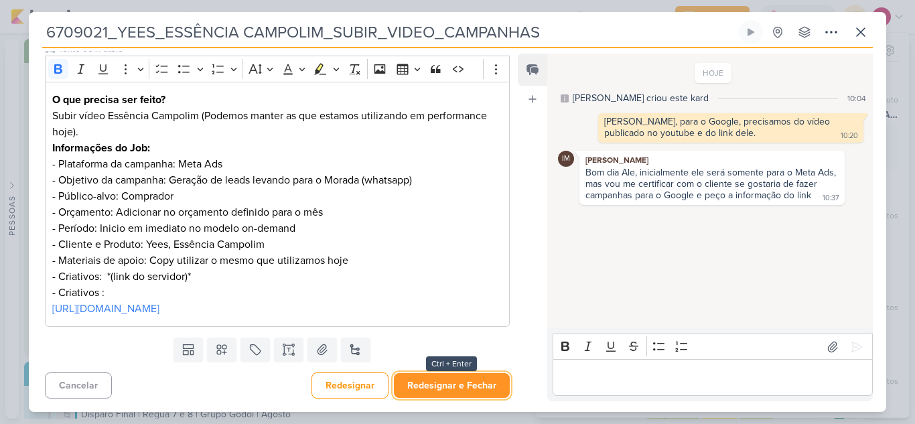
click at [448, 386] on button "Redesignar e Fechar" at bounding box center [452, 385] width 116 height 25
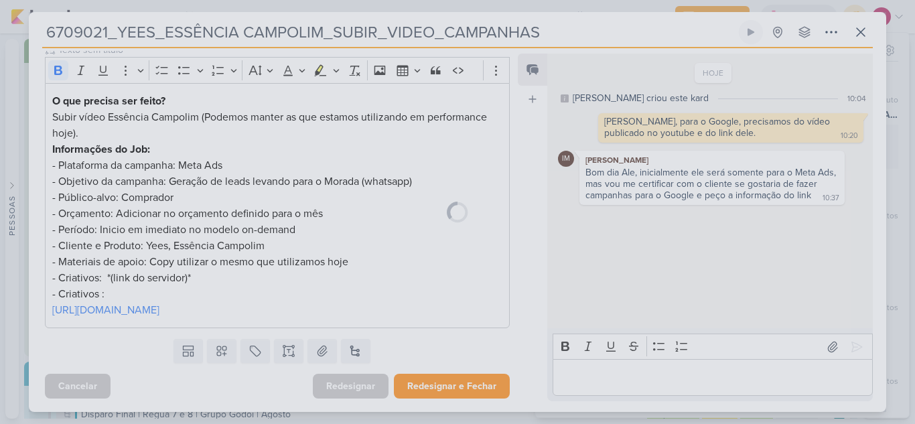
scroll to position [219, 0]
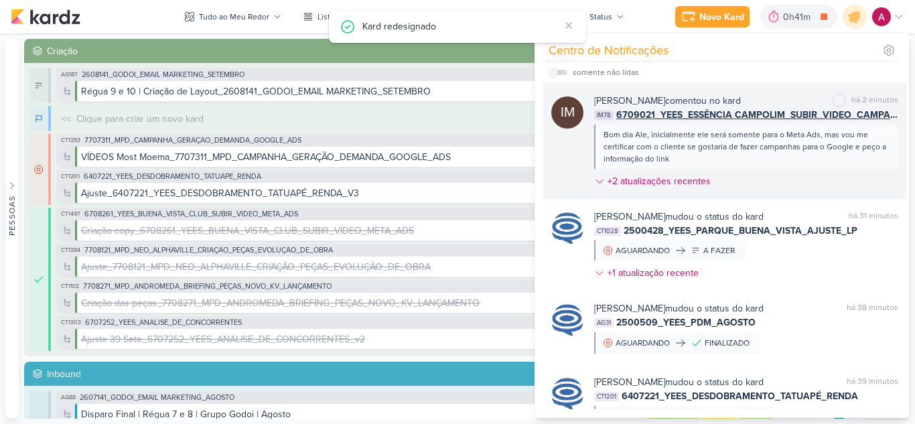
click at [769, 174] on div "Isabella Machado Guimarães comentou no kard marcar como não lida há 2 minutos I…" at bounding box center [746, 144] width 304 height 100
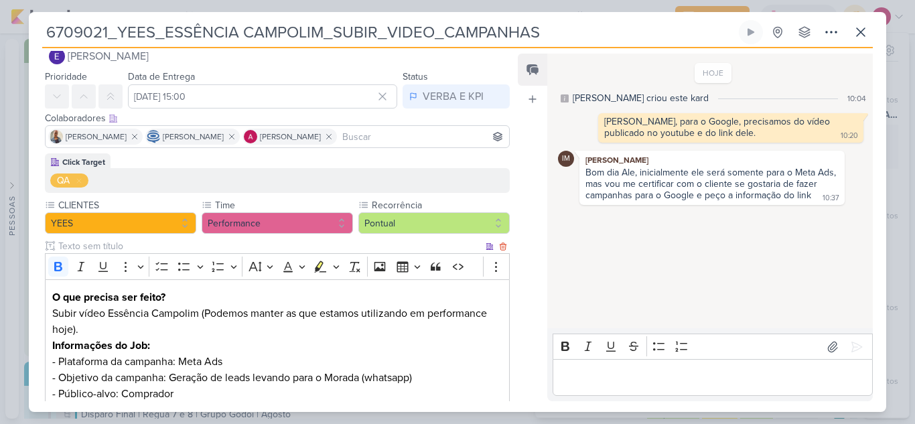
scroll to position [0, 0]
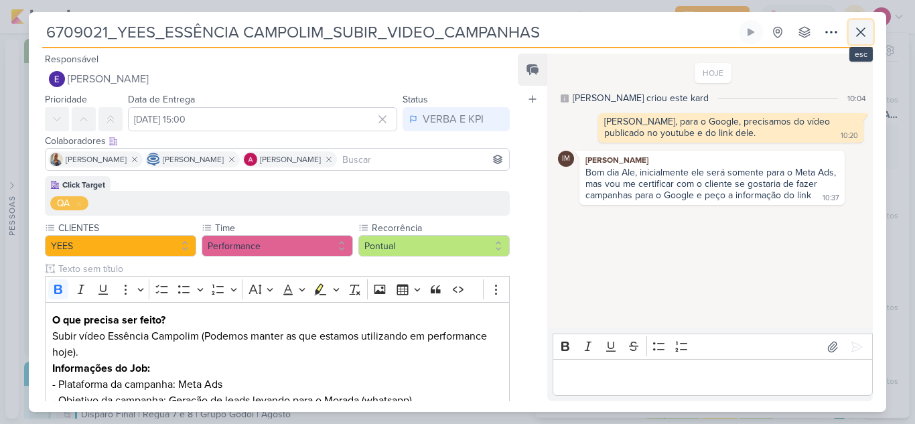
click at [865, 31] on icon at bounding box center [861, 32] width 16 height 16
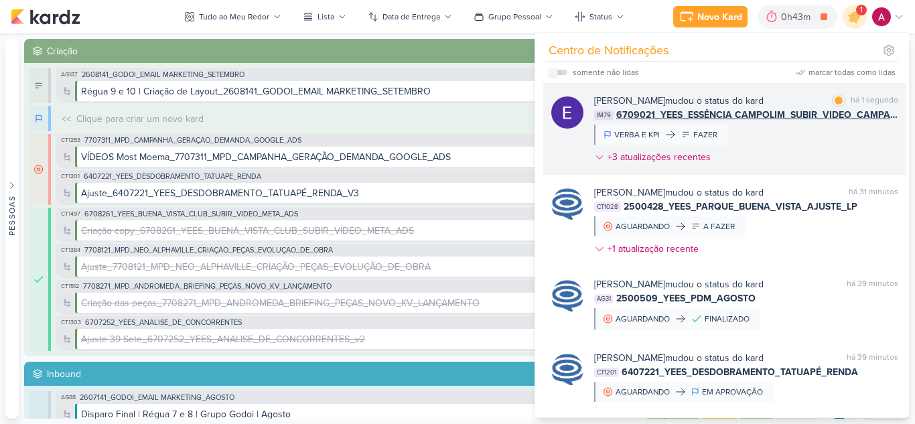
click at [785, 142] on div "Eduardo Quaresma mudou o status do kard marcar como lida há 1 segundo IM79 6709…" at bounding box center [746, 132] width 304 height 76
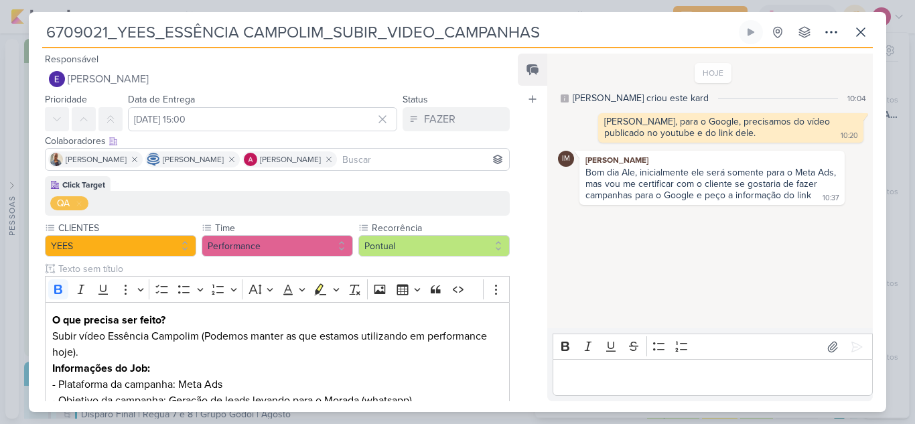
click at [876, 30] on div "6709021_YEES_ESSÊNCIA CAMPOLIM_SUBIR_VIDEO_CAMPANHAS Criado por Isabella nenhum…" at bounding box center [458, 216] width 858 height 392
click at [866, 29] on icon at bounding box center [861, 32] width 16 height 16
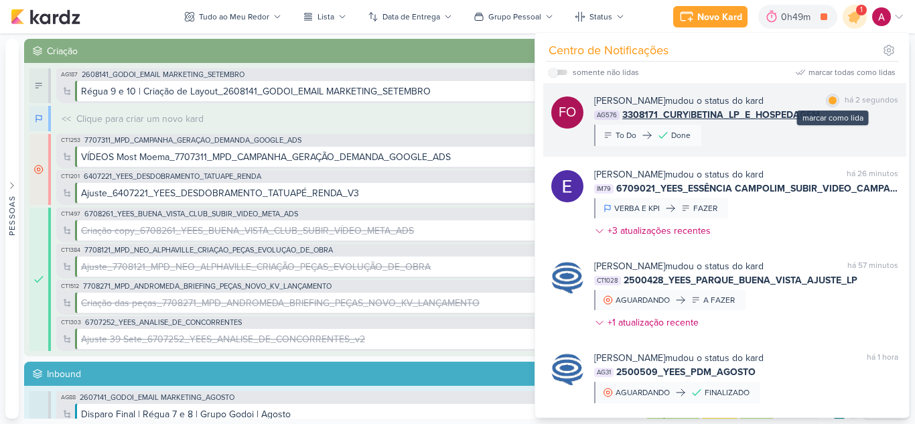
click at [829, 98] on div at bounding box center [833, 100] width 8 height 8
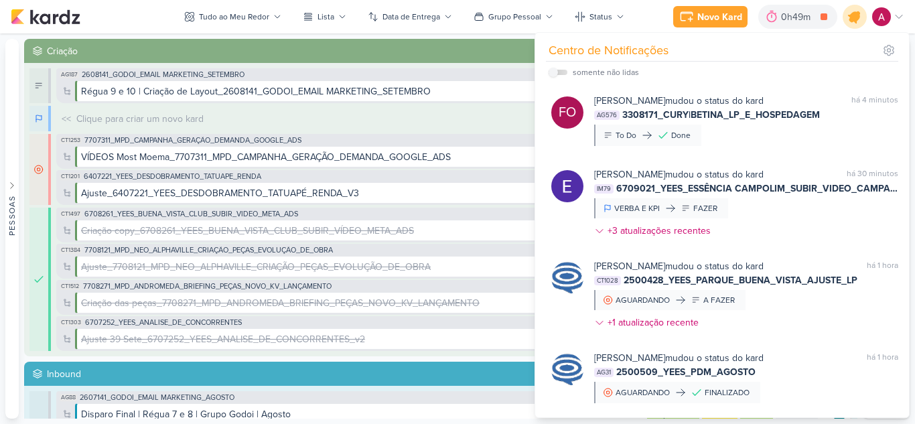
click at [853, 17] on icon at bounding box center [855, 17] width 16 height 16
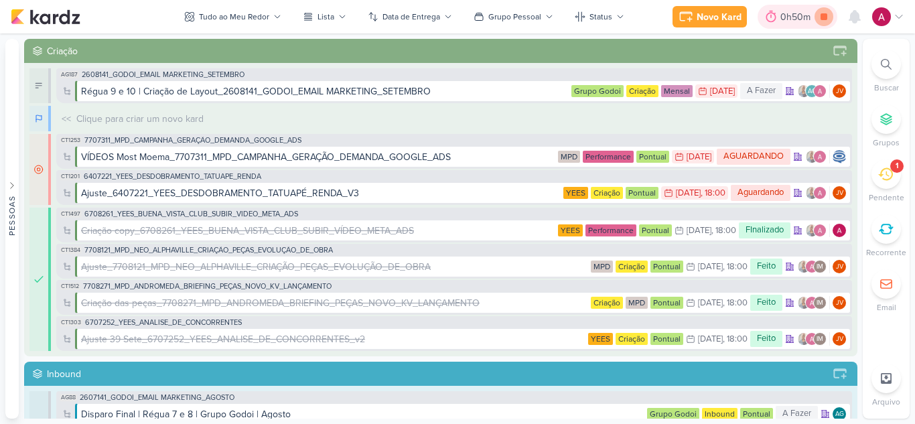
click at [824, 17] on icon at bounding box center [824, 16] width 7 height 7
